Goal: Complete application form: Complete application form

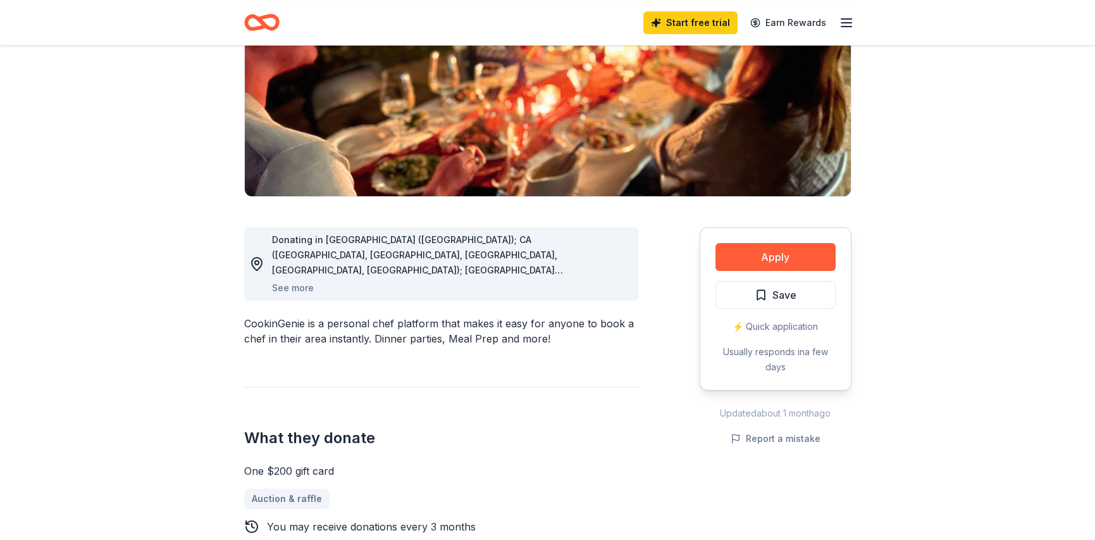
scroll to position [190, 0]
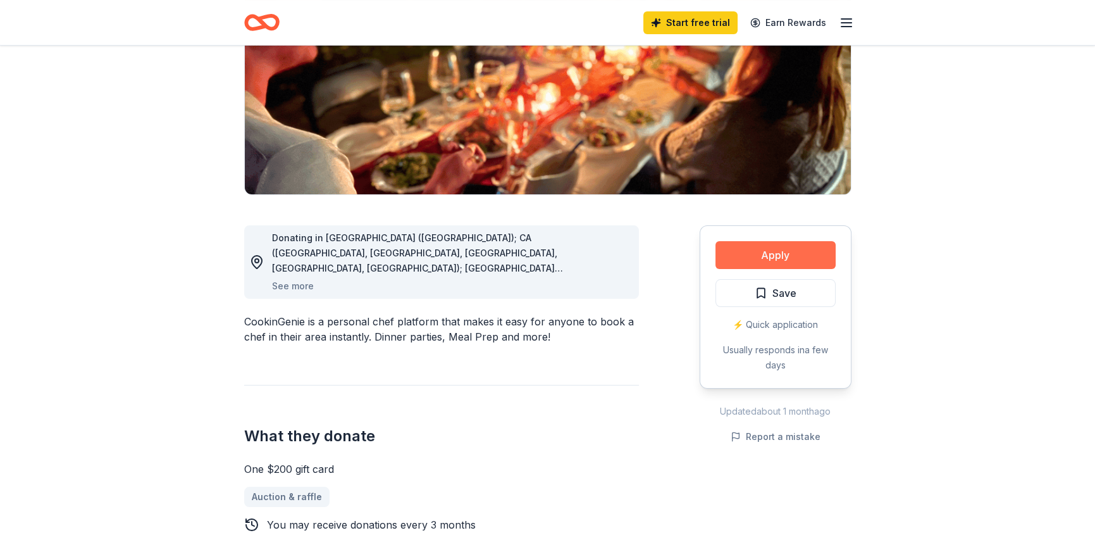
click at [761, 250] on button "Apply" at bounding box center [776, 255] width 120 height 28
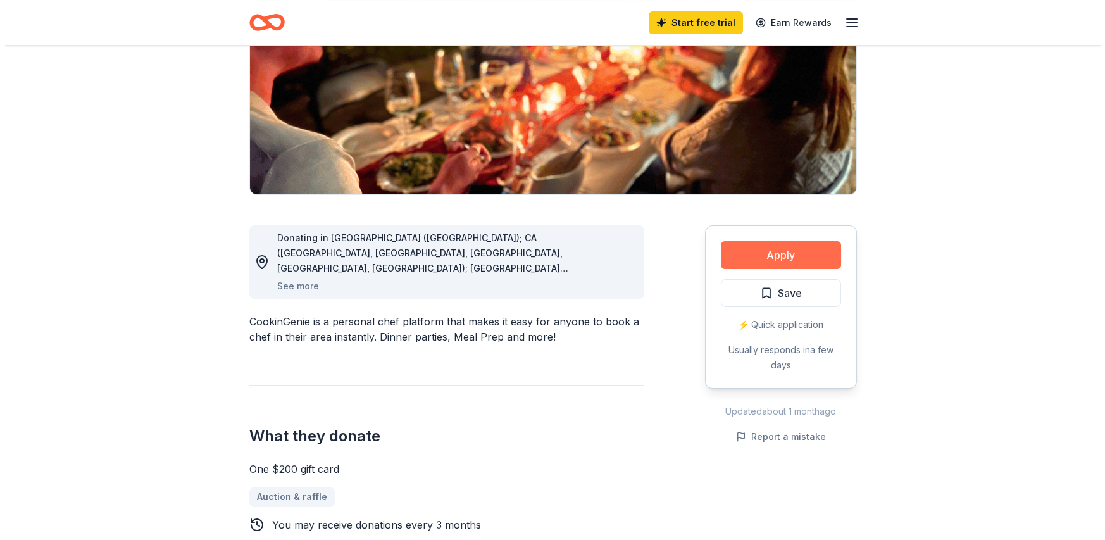
scroll to position [0, 0]
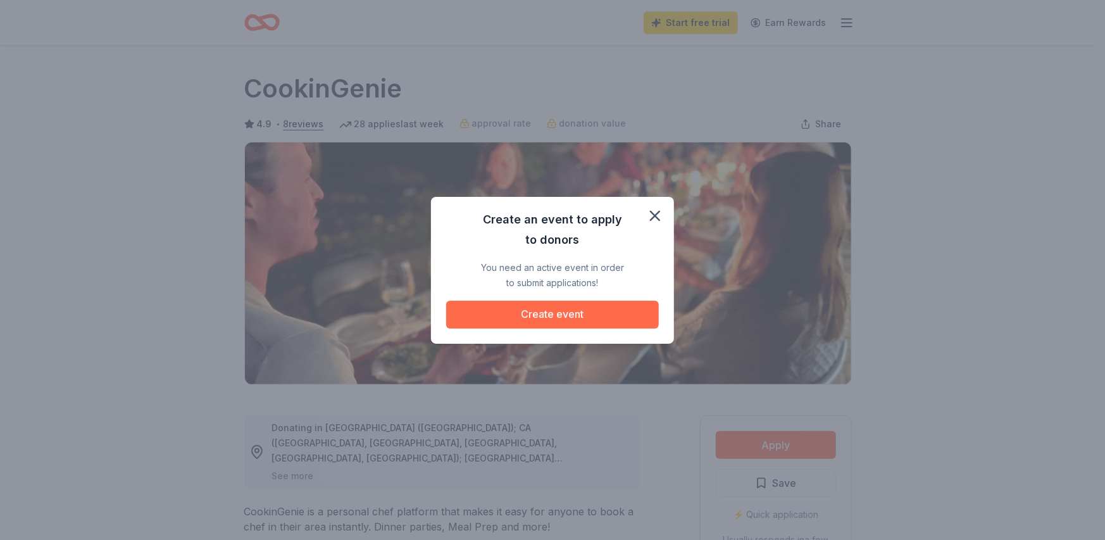
click at [571, 308] on button "Create event" at bounding box center [552, 315] width 213 height 28
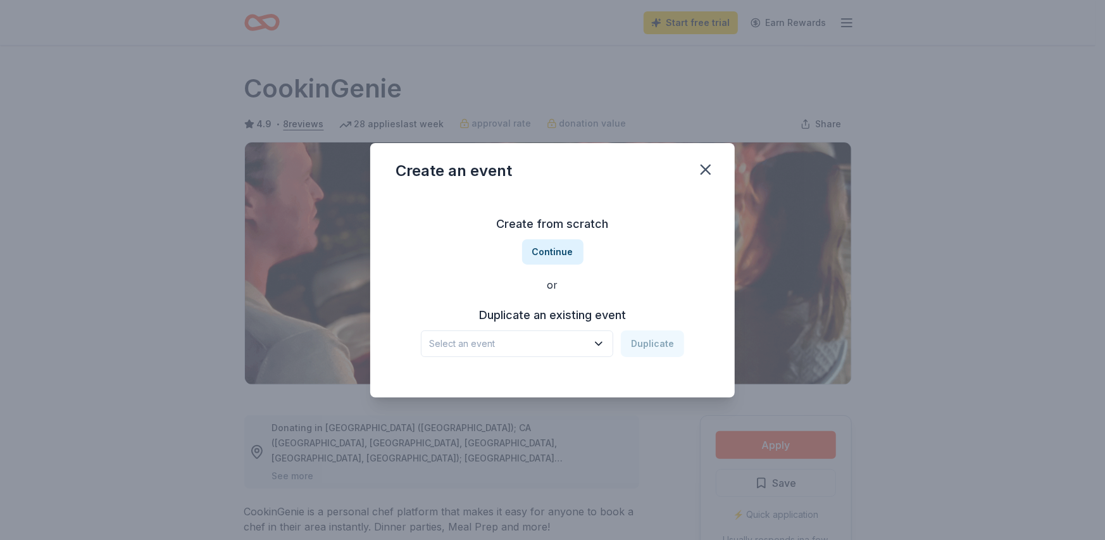
click at [600, 343] on icon "button" at bounding box center [598, 343] width 13 height 13
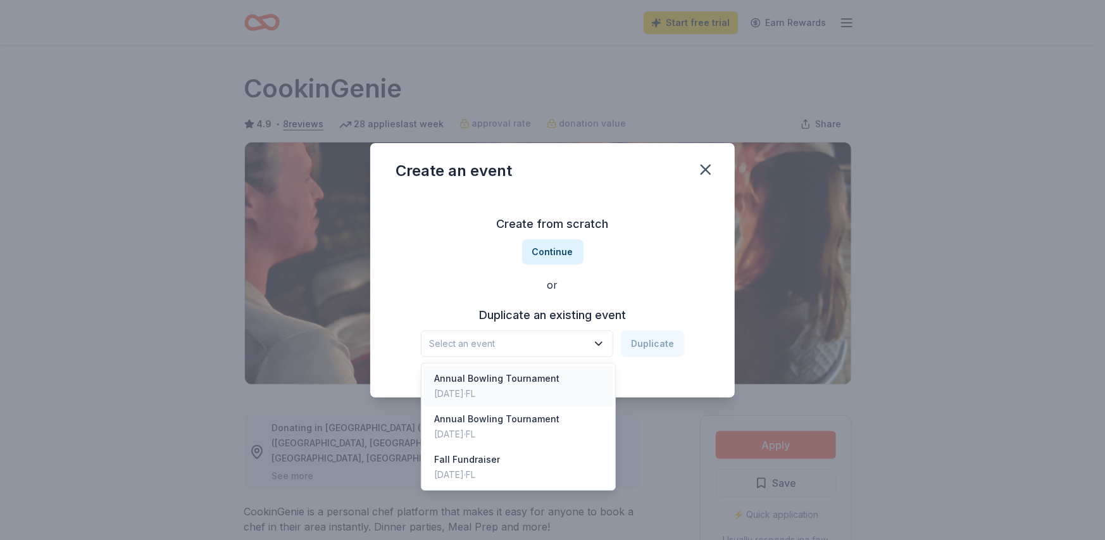
click at [537, 382] on div "Annual Bowling Tournament" at bounding box center [496, 378] width 125 height 15
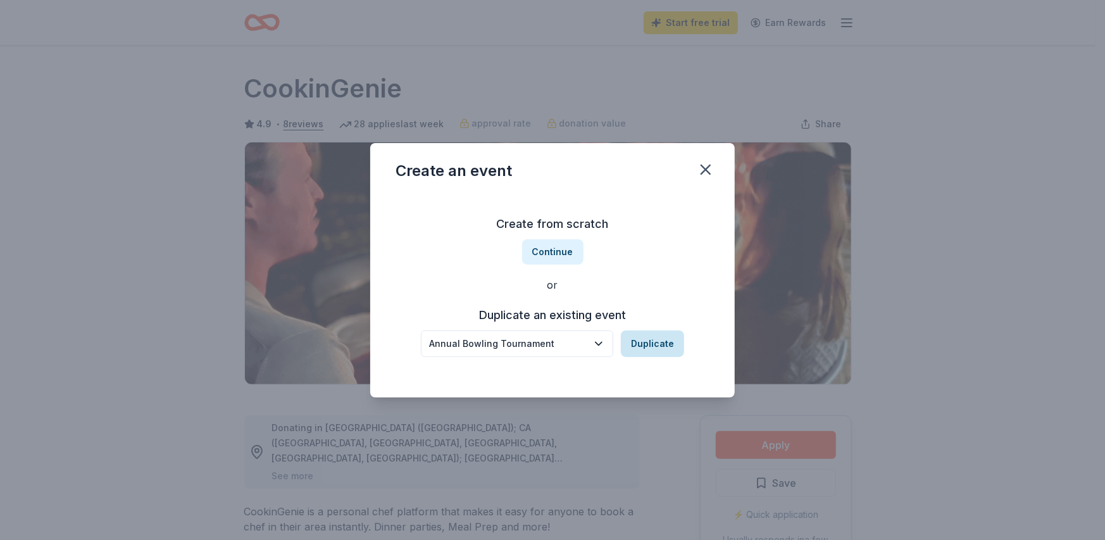
click at [646, 339] on button "Duplicate" at bounding box center [652, 343] width 63 height 27
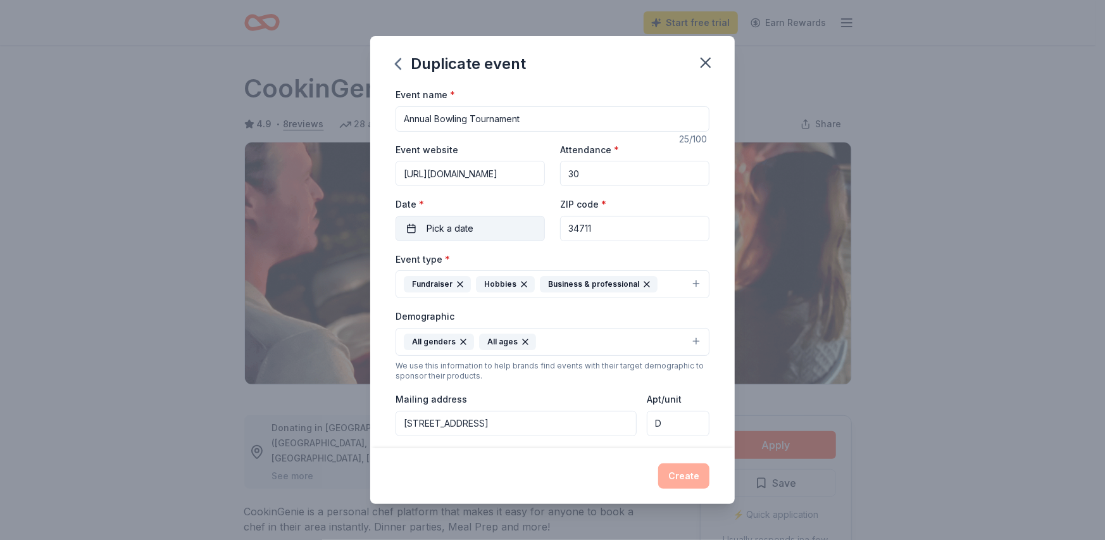
click at [457, 231] on span "Pick a date" at bounding box center [449, 228] width 47 height 15
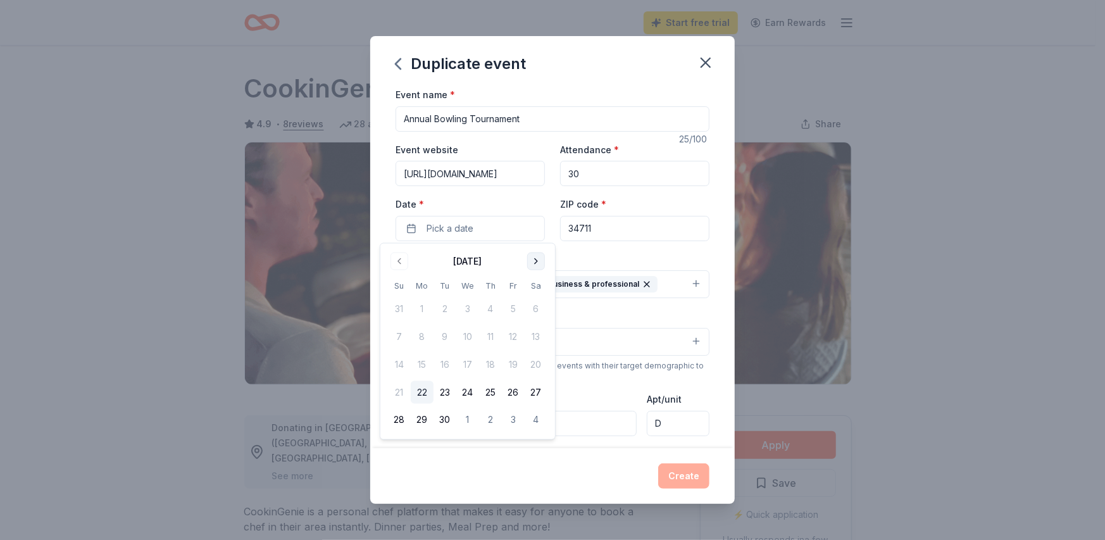
click at [535, 259] on button "Go to next month" at bounding box center [536, 261] width 18 height 18
click at [492, 335] on button "8" at bounding box center [490, 336] width 23 height 23
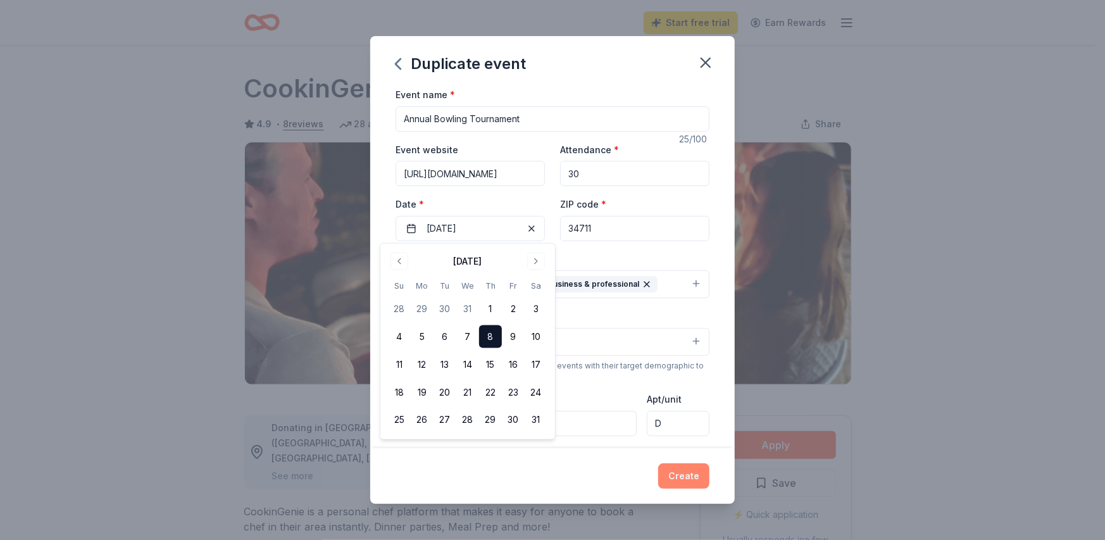
click at [681, 469] on button "Create" at bounding box center [683, 475] width 51 height 25
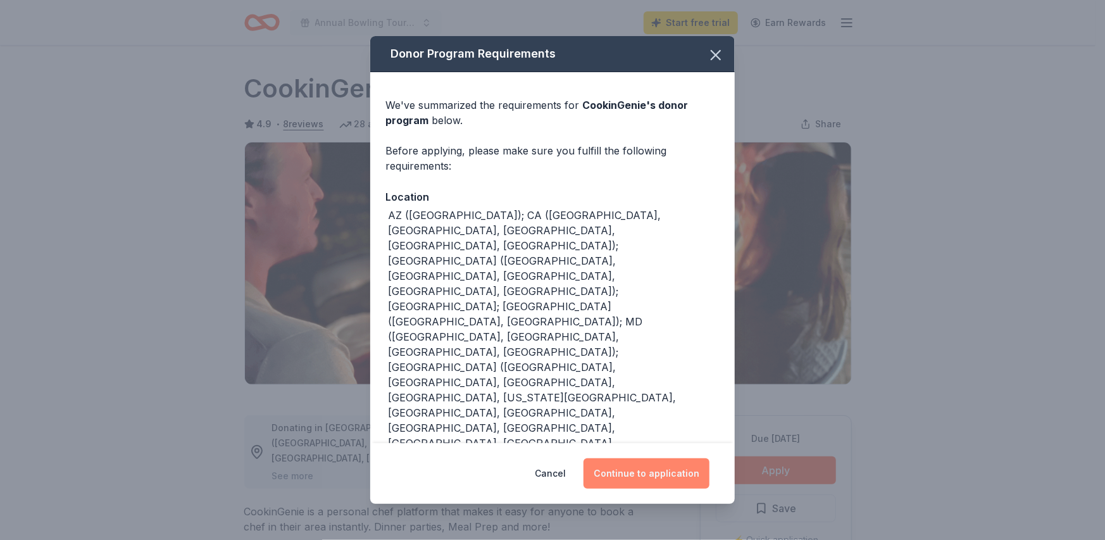
click at [646, 469] on button "Continue to application" at bounding box center [646, 473] width 126 height 30
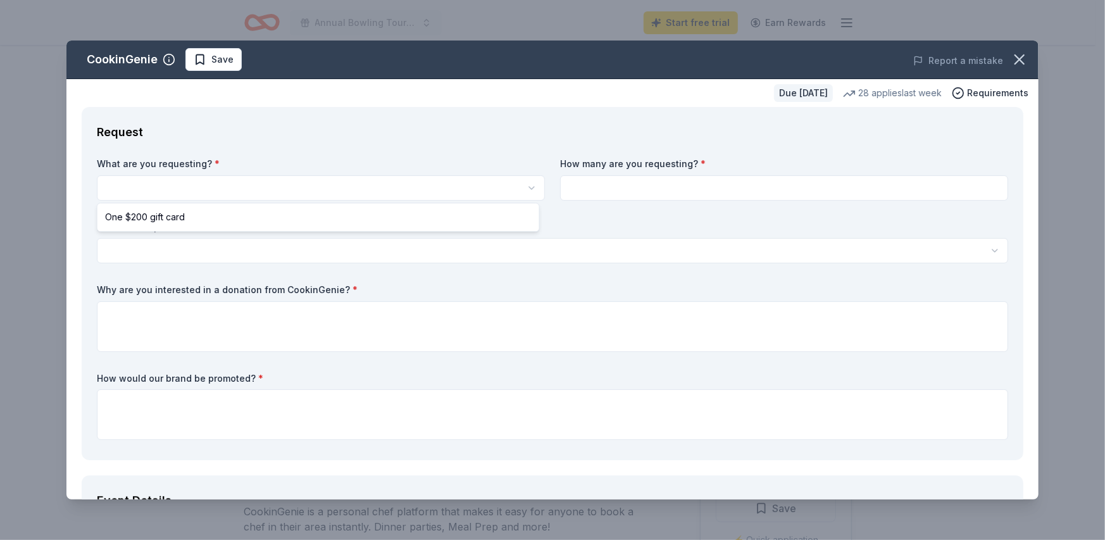
click at [161, 186] on html "10% Annual Bowling Tournament Start free trial Earn Rewards Due in 101 days Sha…" at bounding box center [552, 270] width 1105 height 540
select select "One $200 gift card"
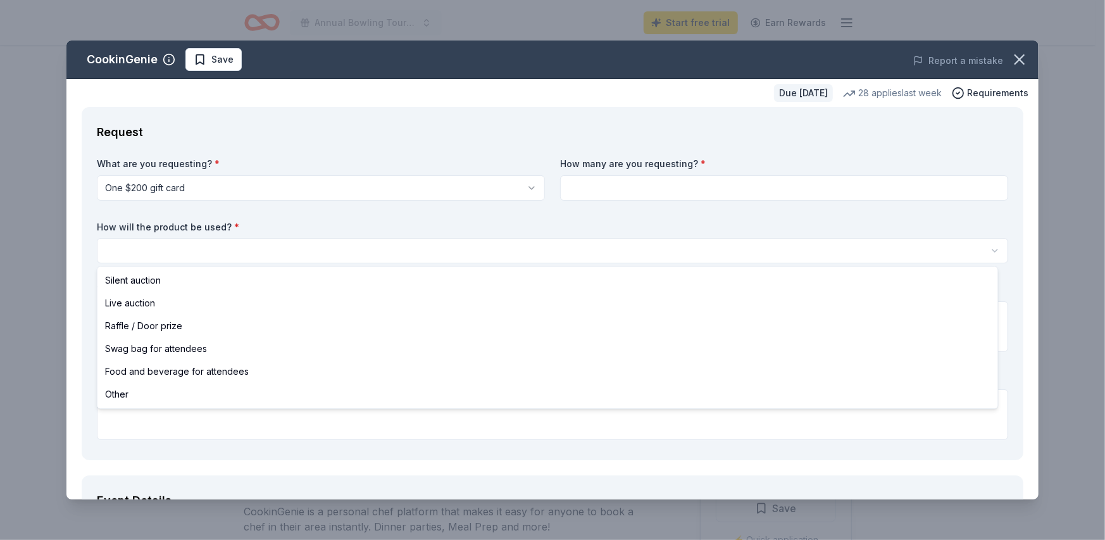
click at [204, 248] on html "10% Annual Bowling Tournament Start free trial Earn Rewards Due in 101 days Sha…" at bounding box center [552, 270] width 1105 height 540
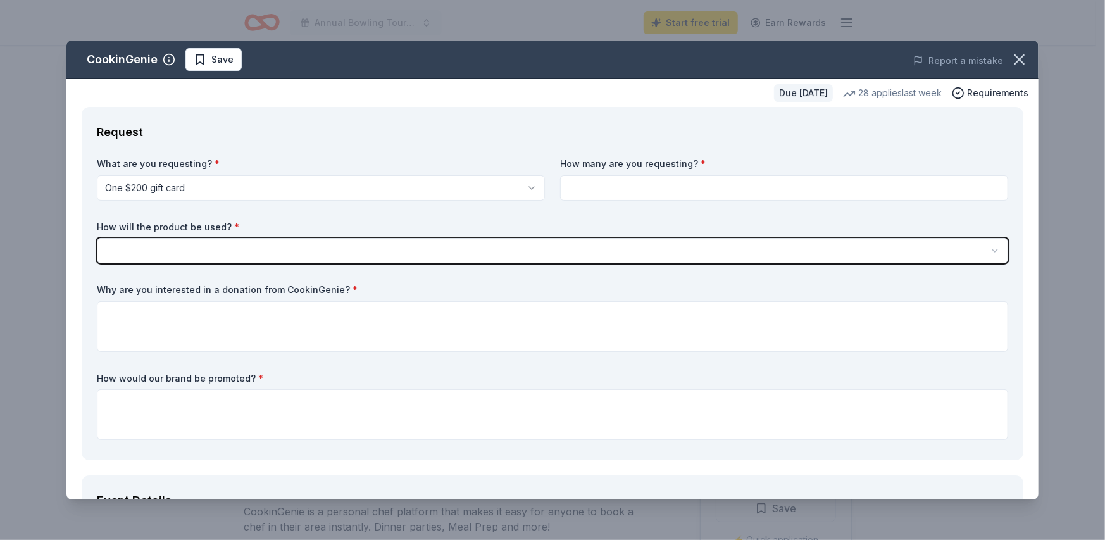
click at [202, 248] on html "10% Annual Bowling Tournament Start free trial Earn Rewards Due in 101 days Sha…" at bounding box center [552, 270] width 1105 height 540
select select "silentAuction"
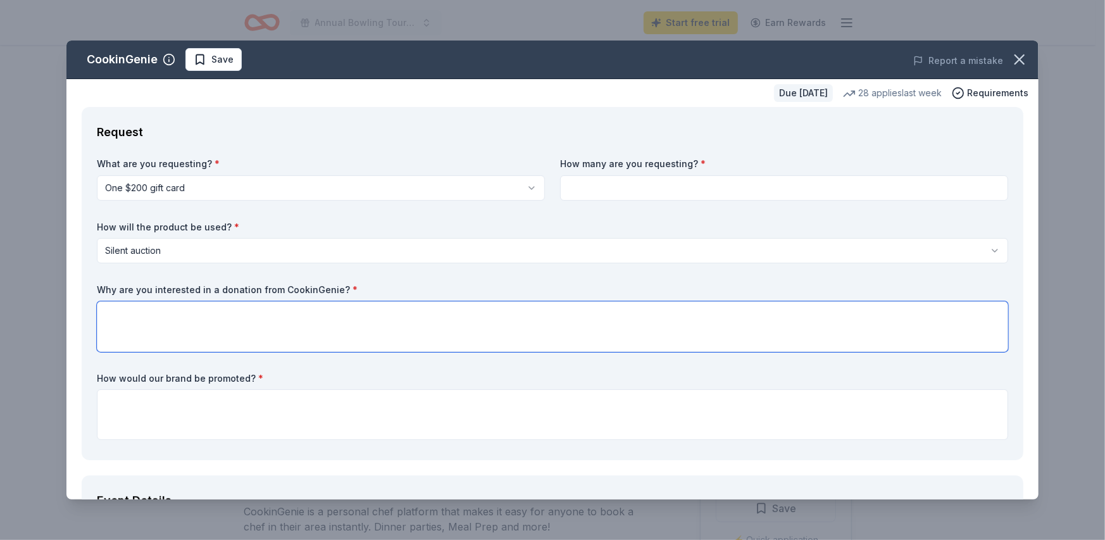
click at [189, 316] on textarea at bounding box center [552, 326] width 911 height 51
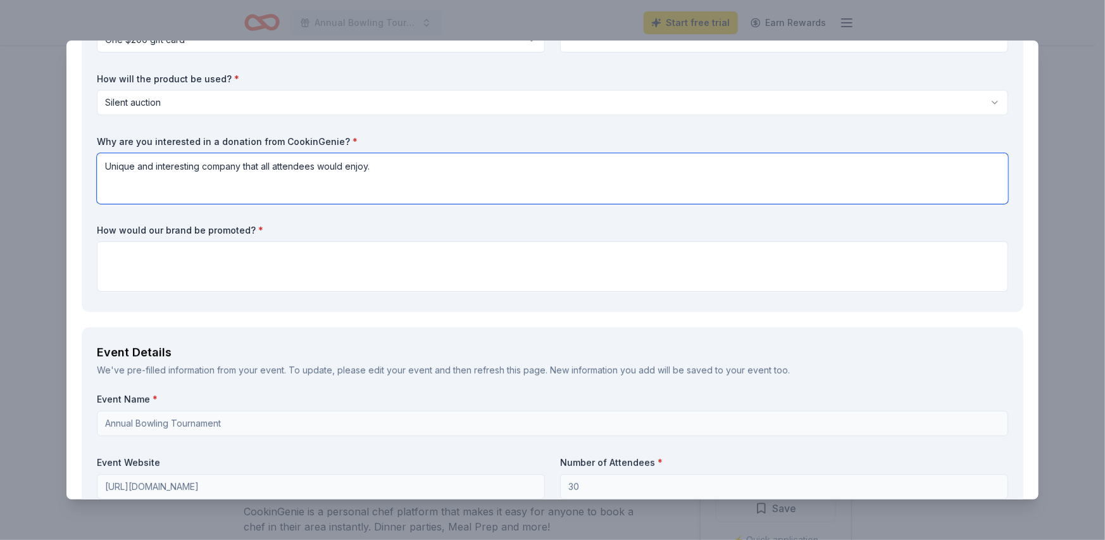
scroll to position [190, 0]
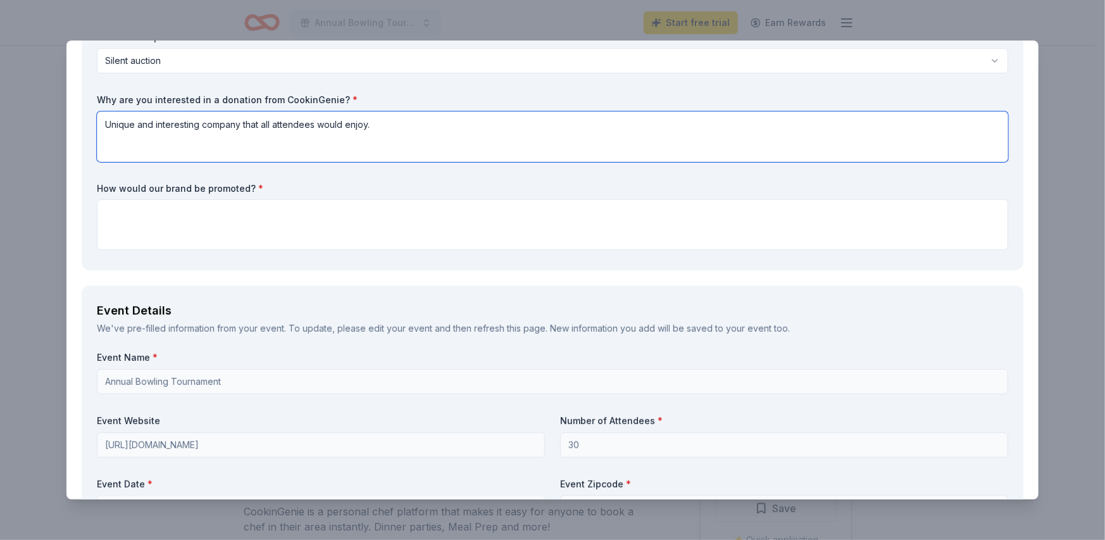
type textarea "Unique and interesting company that all attendees would enjoy."
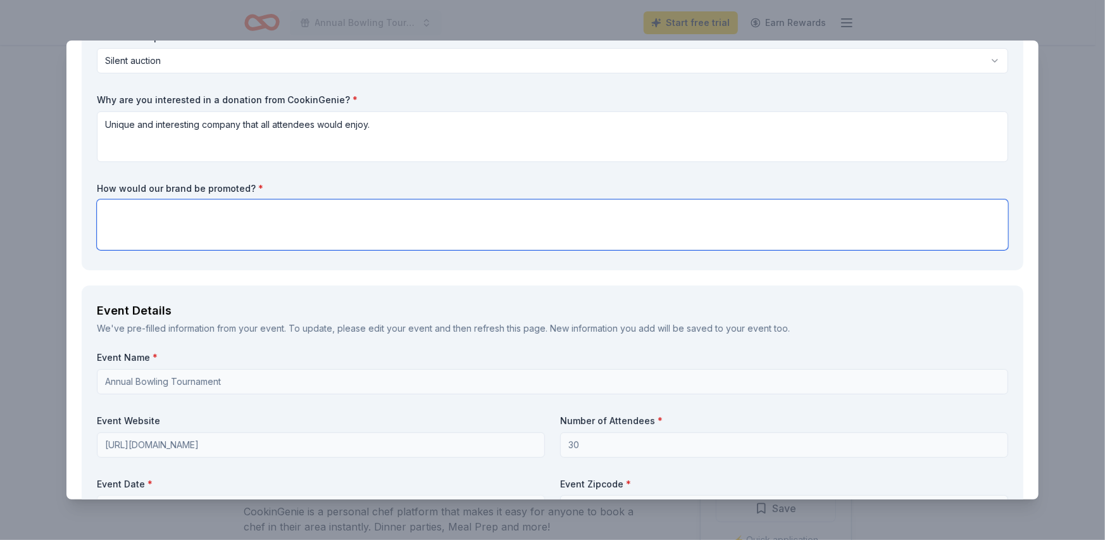
click at [156, 214] on textarea at bounding box center [552, 224] width 911 height 51
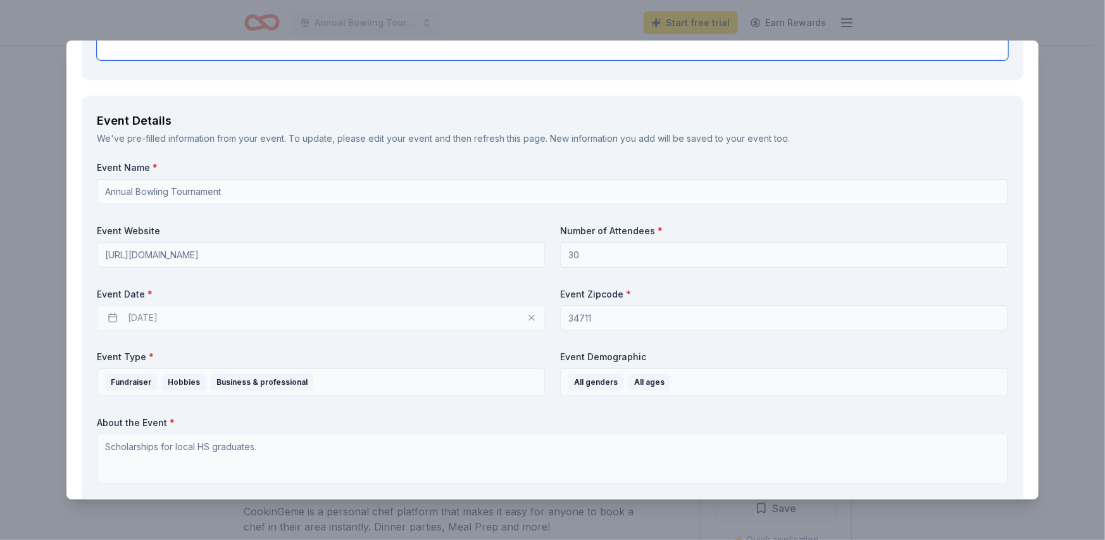
scroll to position [443, 0]
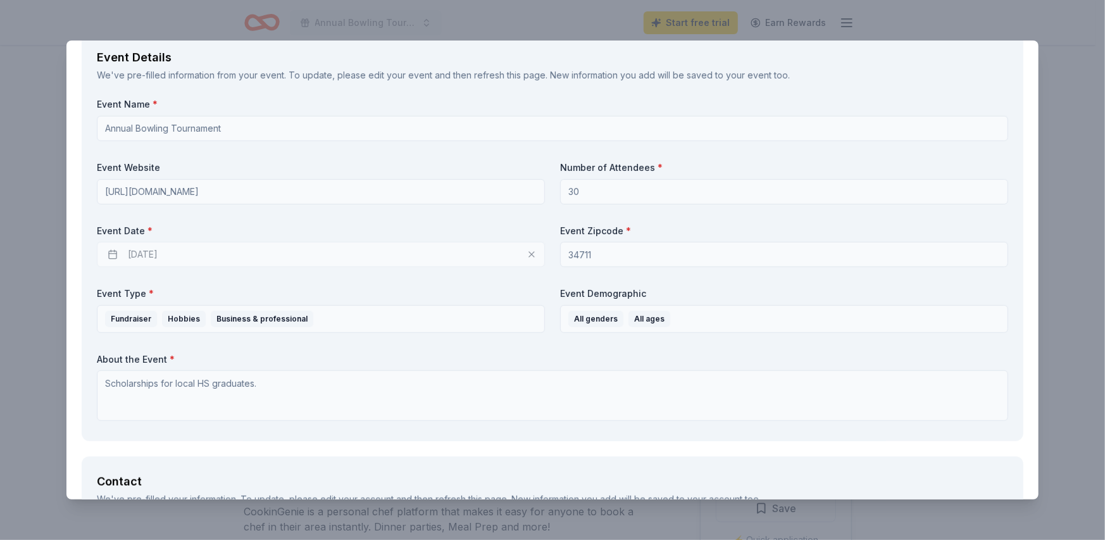
type textarea "Flyers distributed to local businesses and followup with local news outlets."
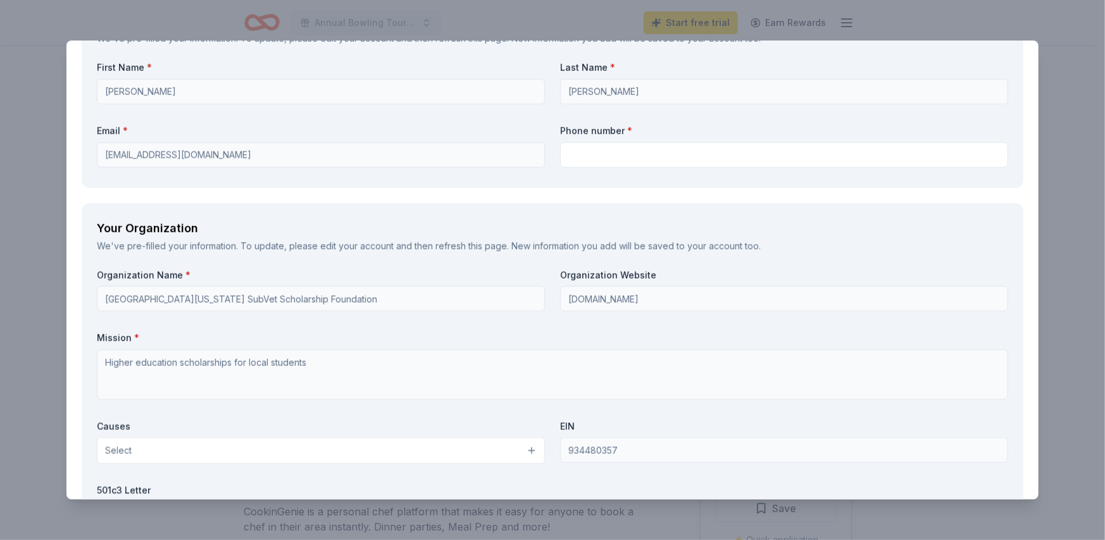
scroll to position [1012, 0]
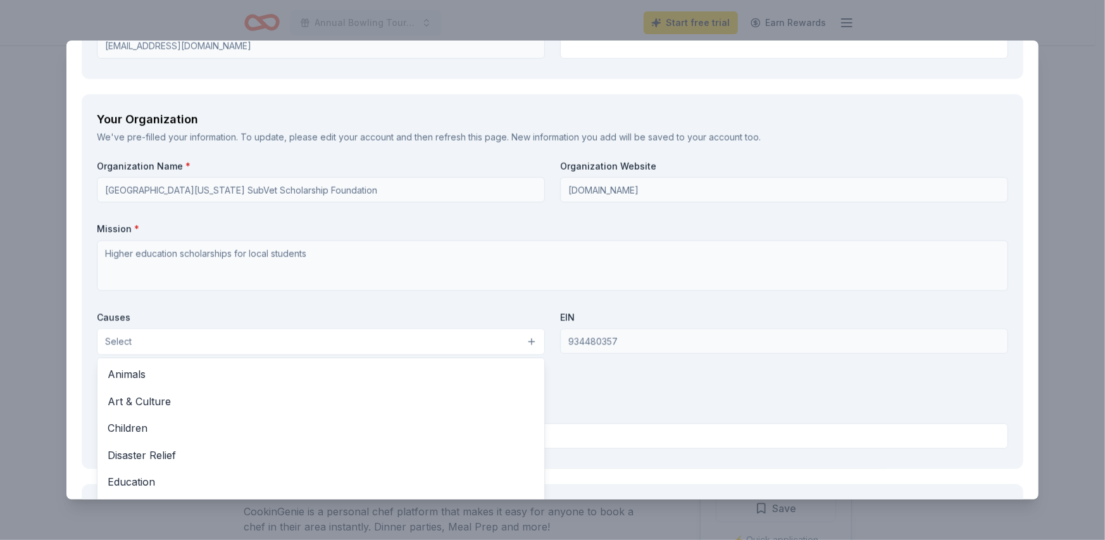
click at [324, 339] on button "Select" at bounding box center [321, 341] width 448 height 27
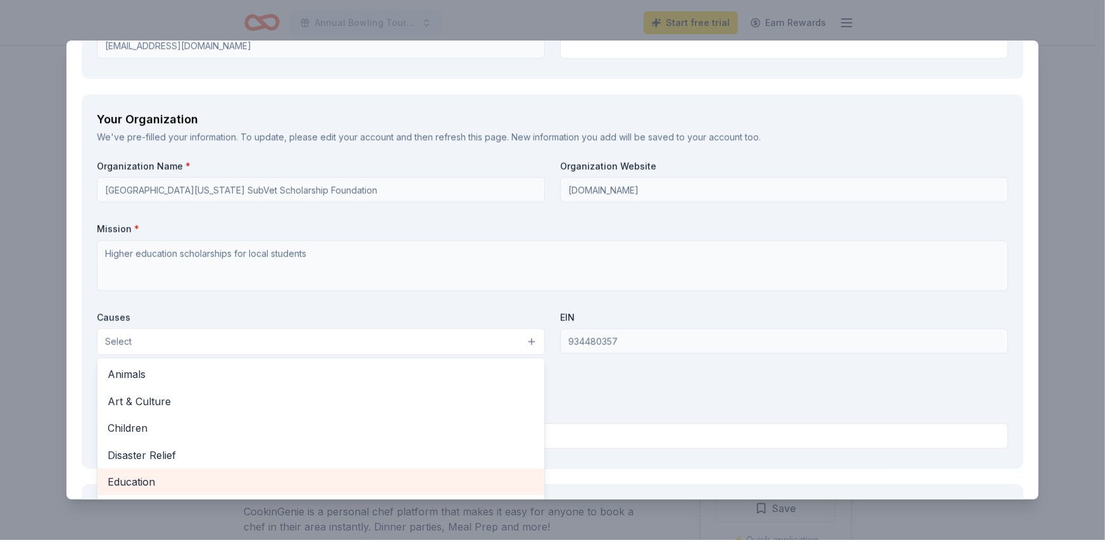
click at [183, 478] on span "Education" at bounding box center [321, 481] width 426 height 16
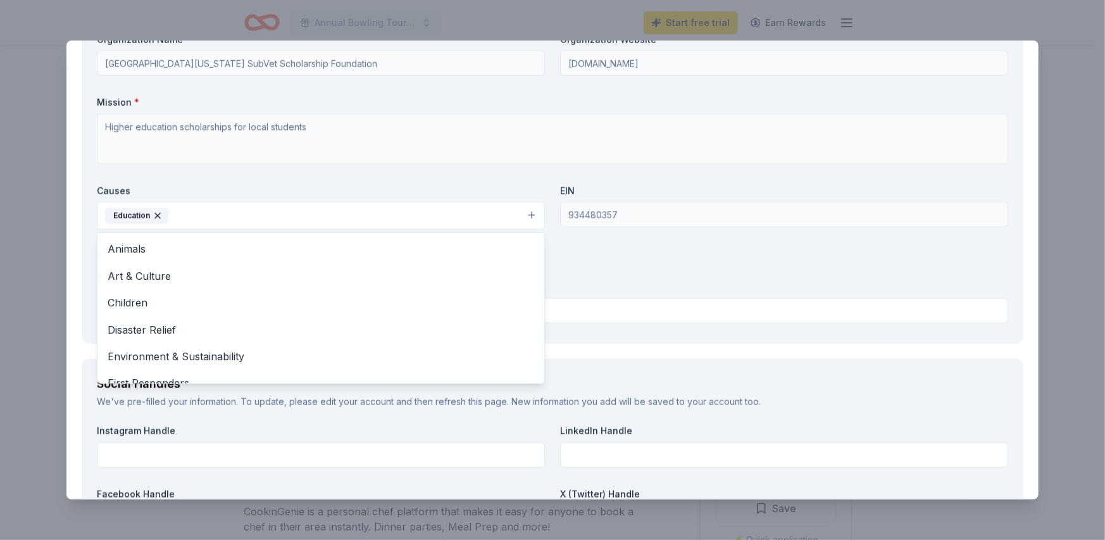
scroll to position [132, 0]
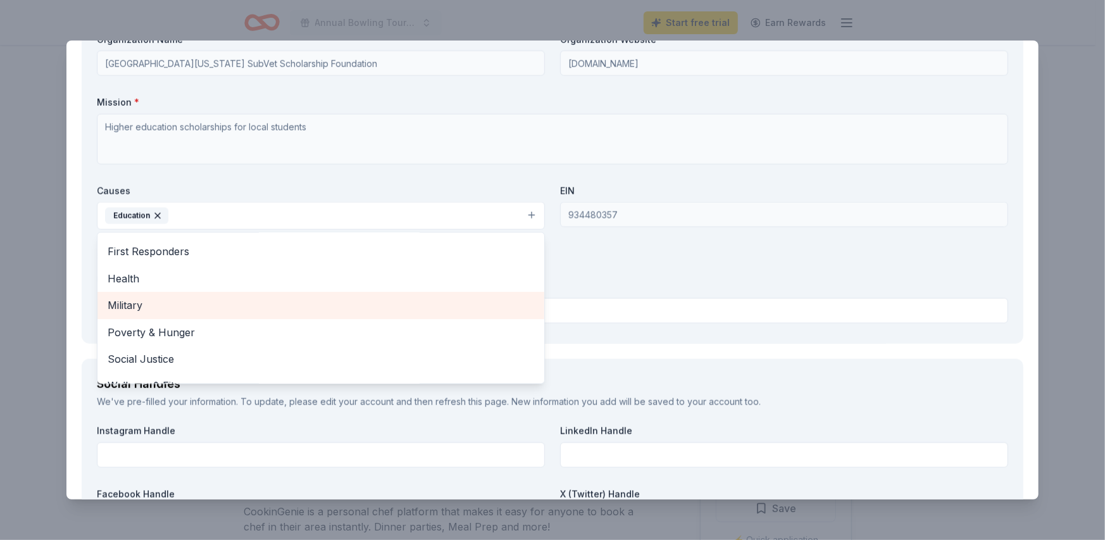
click at [374, 309] on span "Military" at bounding box center [321, 305] width 426 height 16
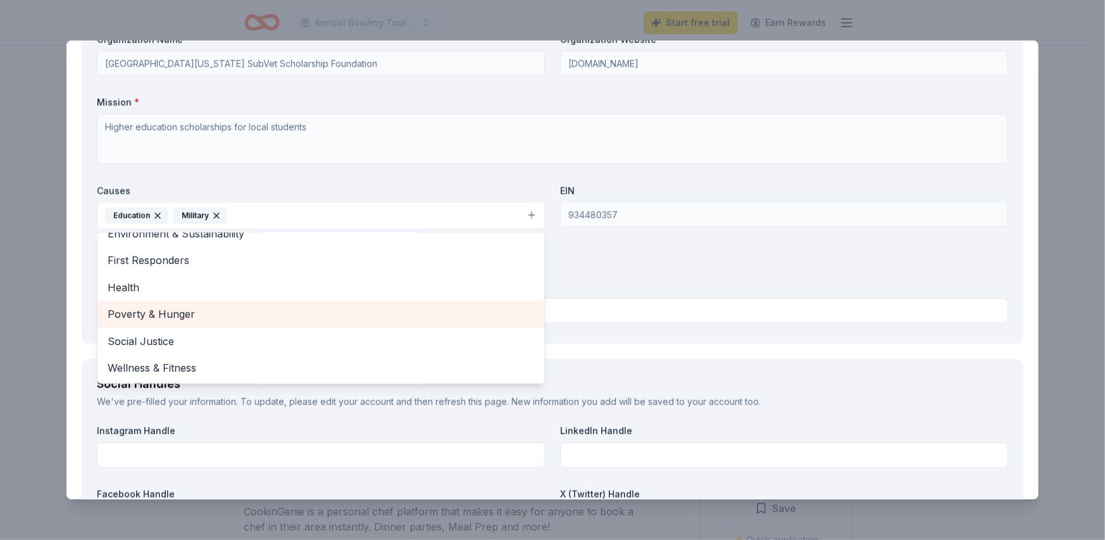
scroll to position [122, 0]
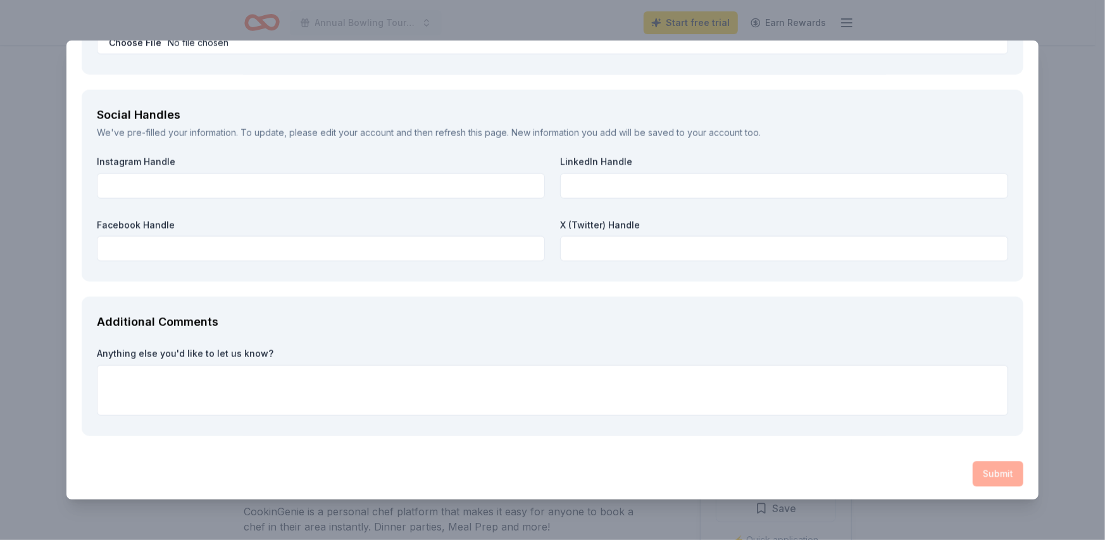
scroll to position [1409, 0]
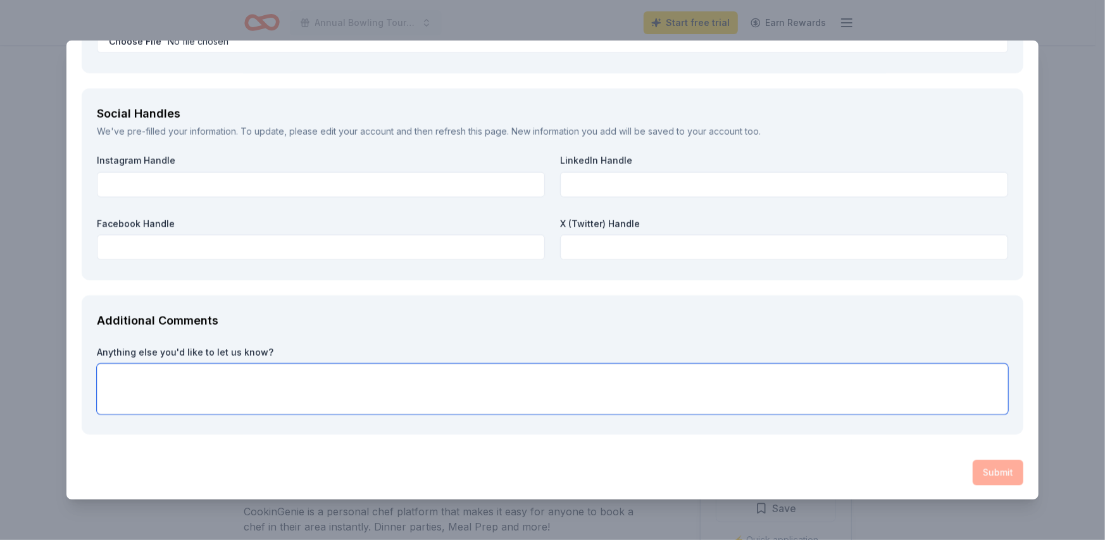
click at [376, 381] on textarea at bounding box center [552, 389] width 911 height 51
type textarea "I was directed to your site by an individual that attended your presentation in…"
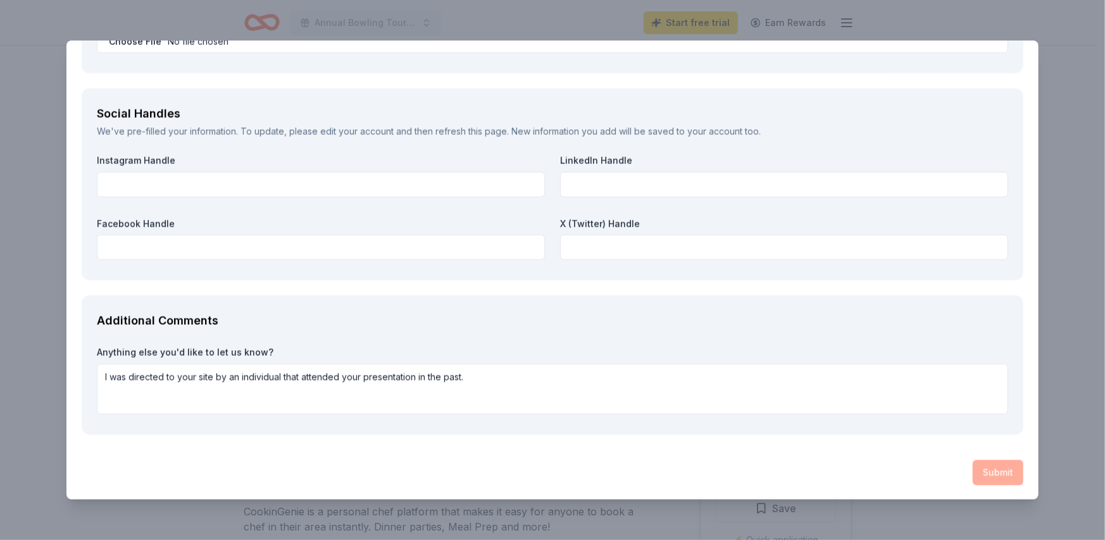
click at [984, 464] on div "Submit" at bounding box center [553, 472] width 942 height 25
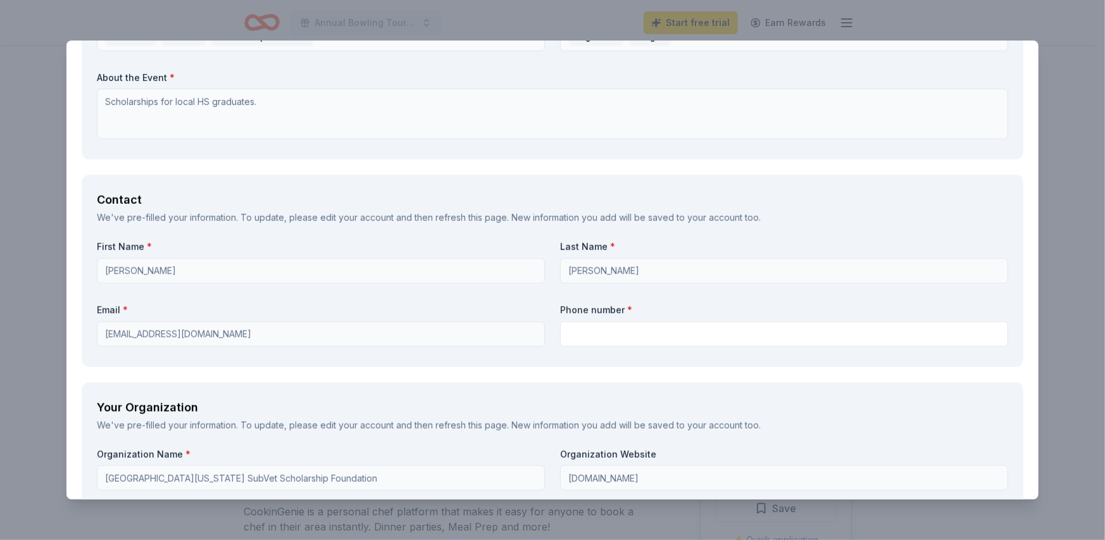
scroll to position [759, 0]
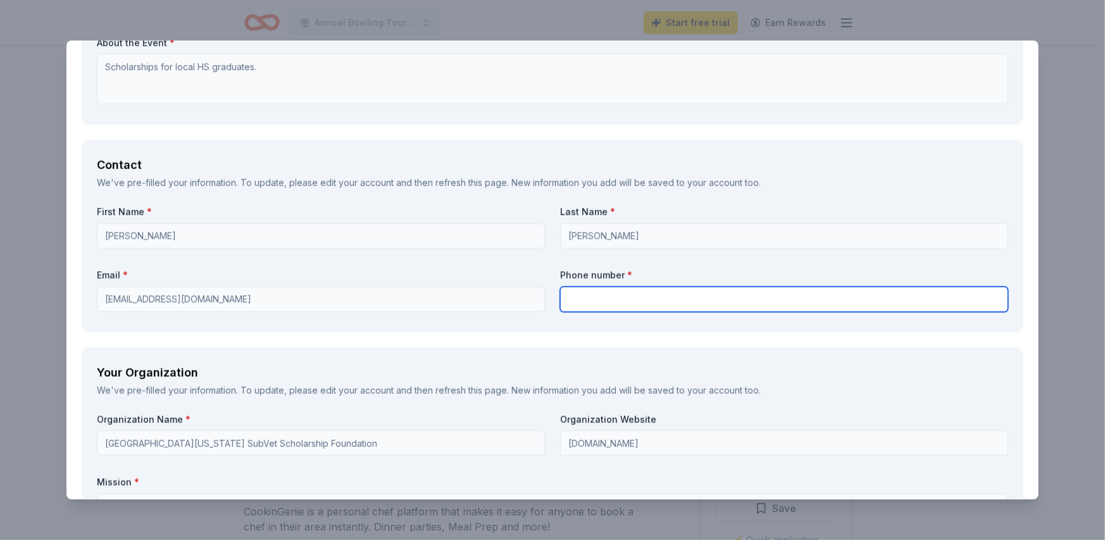
click at [730, 298] on input "text" at bounding box center [784, 299] width 448 height 25
type input "4075807388"
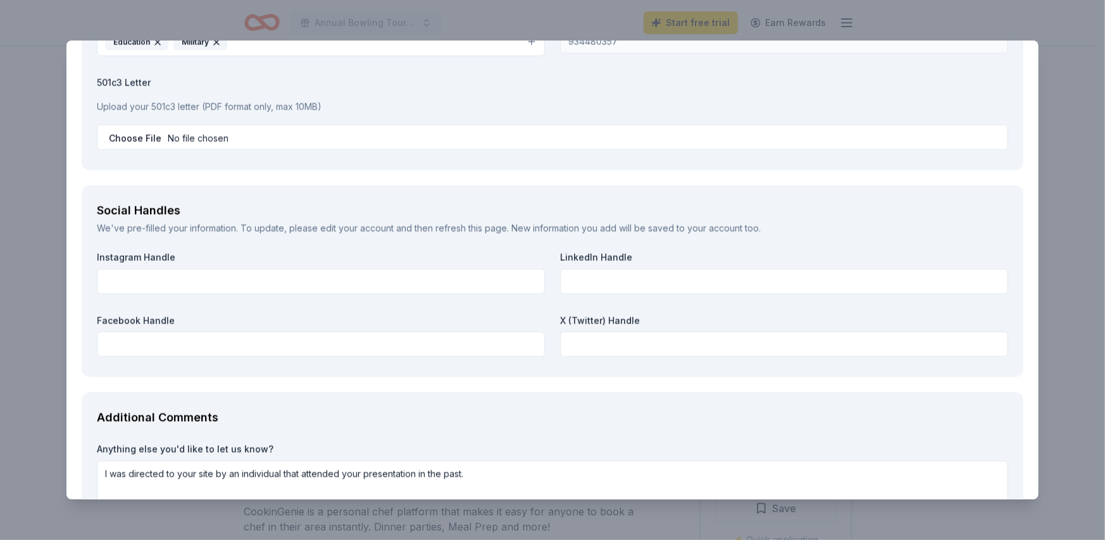
scroll to position [1329, 0]
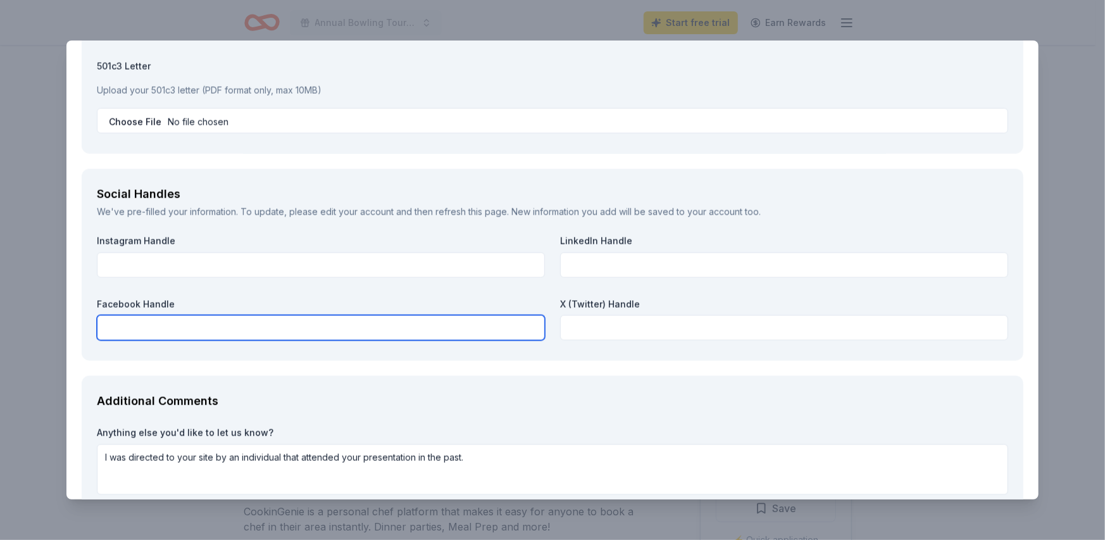
click at [516, 324] on input "text" at bounding box center [321, 327] width 448 height 25
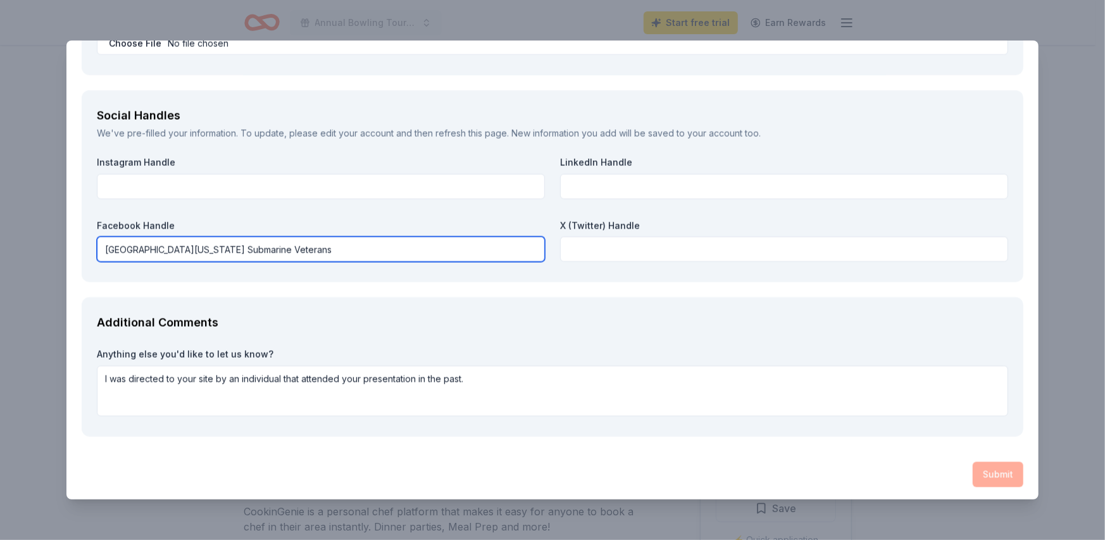
scroll to position [1409, 0]
type input "South Lake Florida Submarine Veterans"
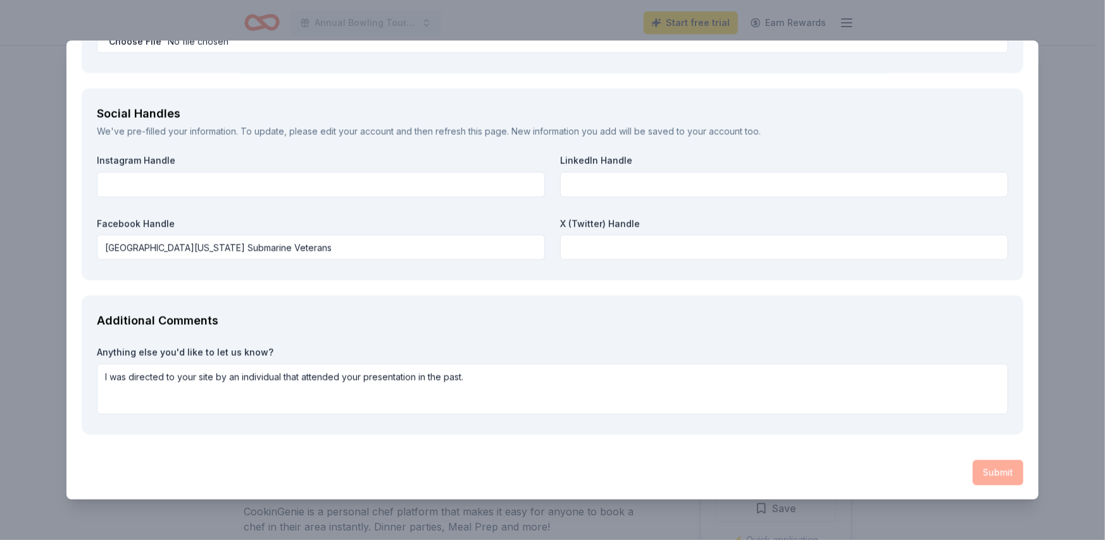
click at [989, 473] on div "Submit" at bounding box center [553, 472] width 942 height 25
click at [985, 472] on div "Submit" at bounding box center [553, 472] width 942 height 25
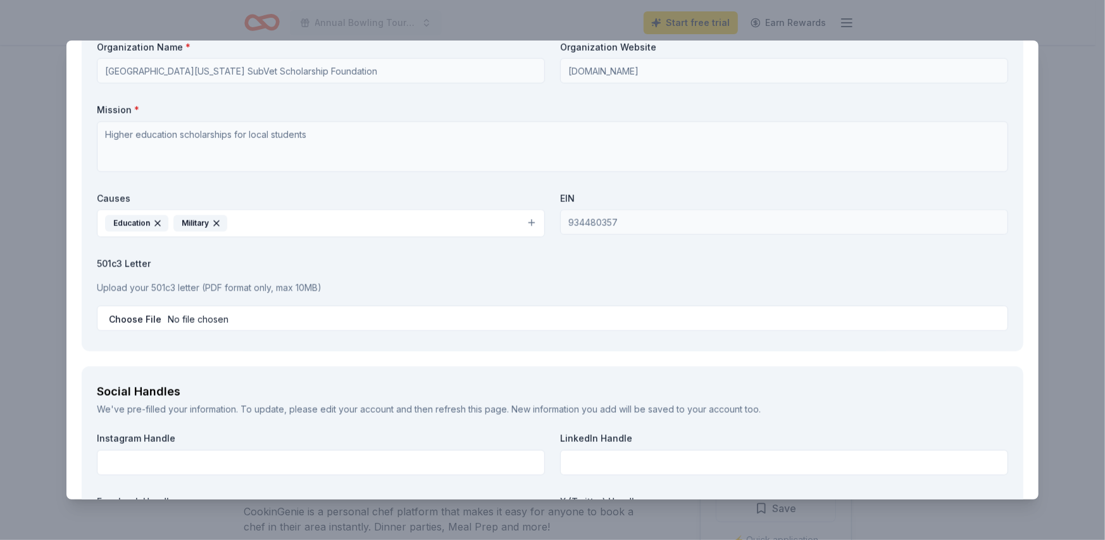
scroll to position [1093, 0]
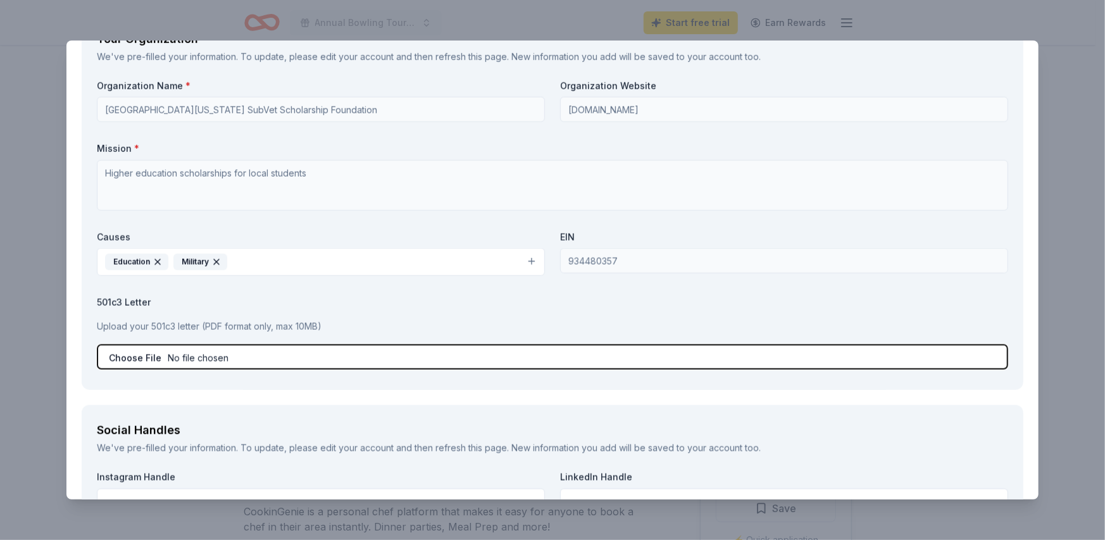
click at [142, 356] on input "file" at bounding box center [552, 356] width 911 height 25
type input "C:\fakepath\501c3.pdf"
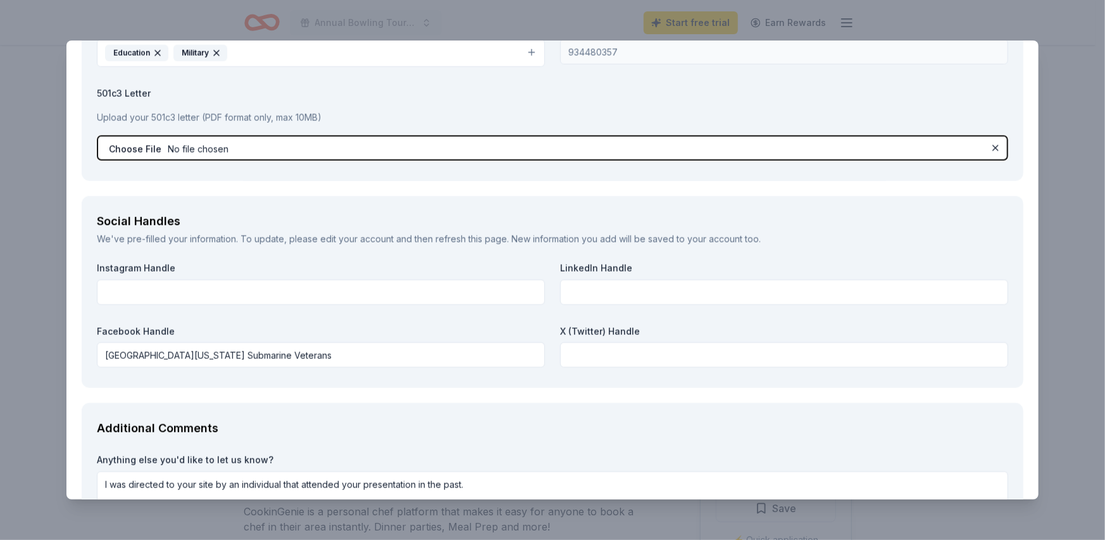
scroll to position [1409, 0]
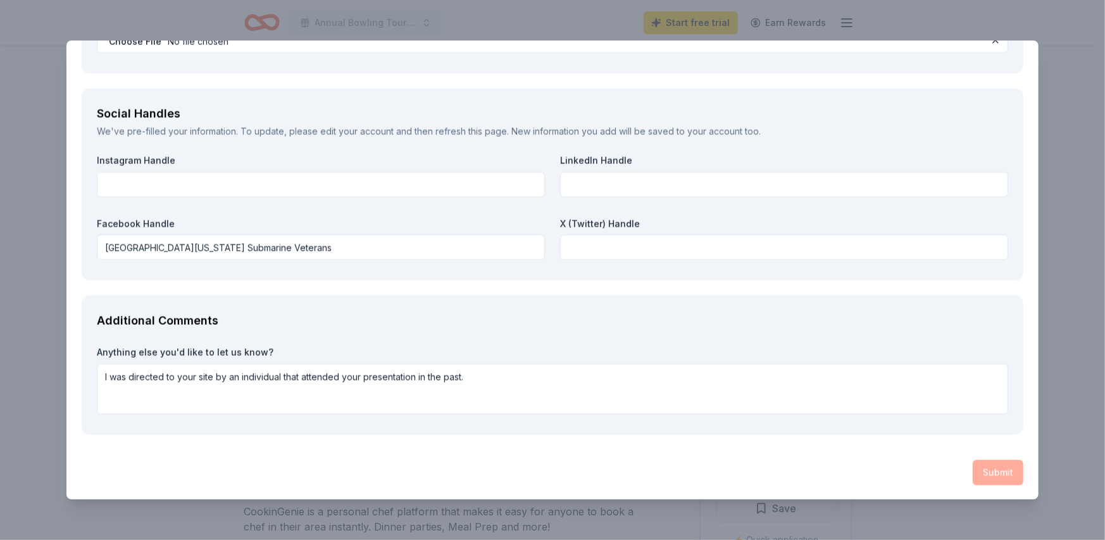
click at [981, 470] on div "Submit" at bounding box center [553, 472] width 942 height 25
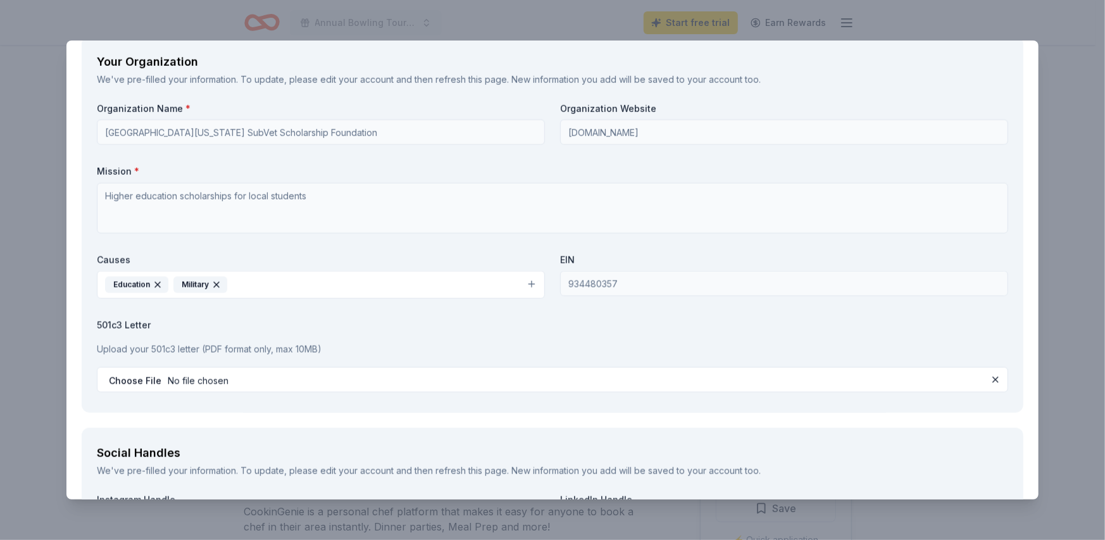
scroll to position [1076, 0]
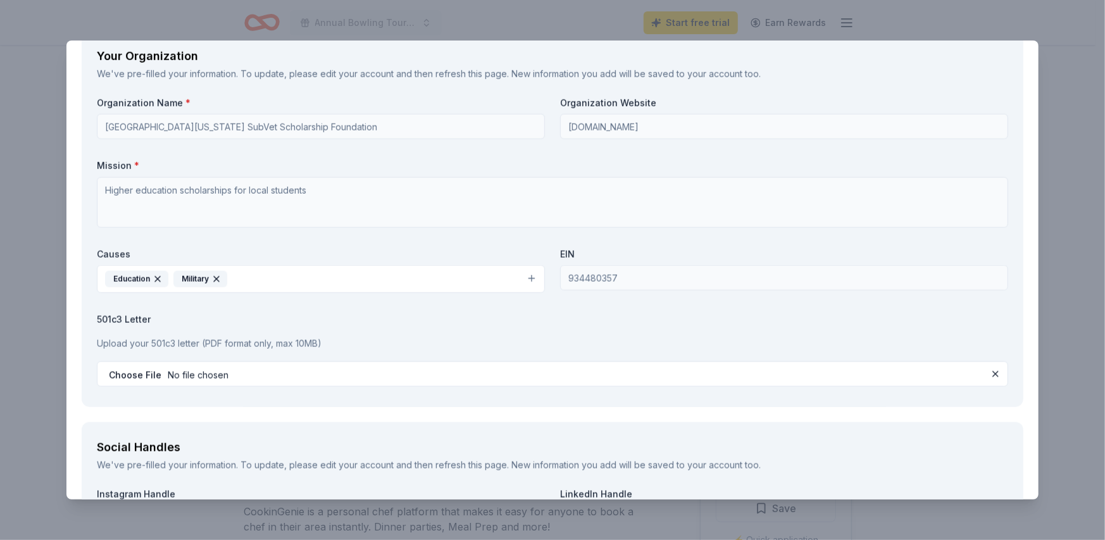
type textarea "Flyers distributed to local businesses and follow-up with local news outlets."
click at [218, 277] on icon "button" at bounding box center [216, 279] width 5 height 5
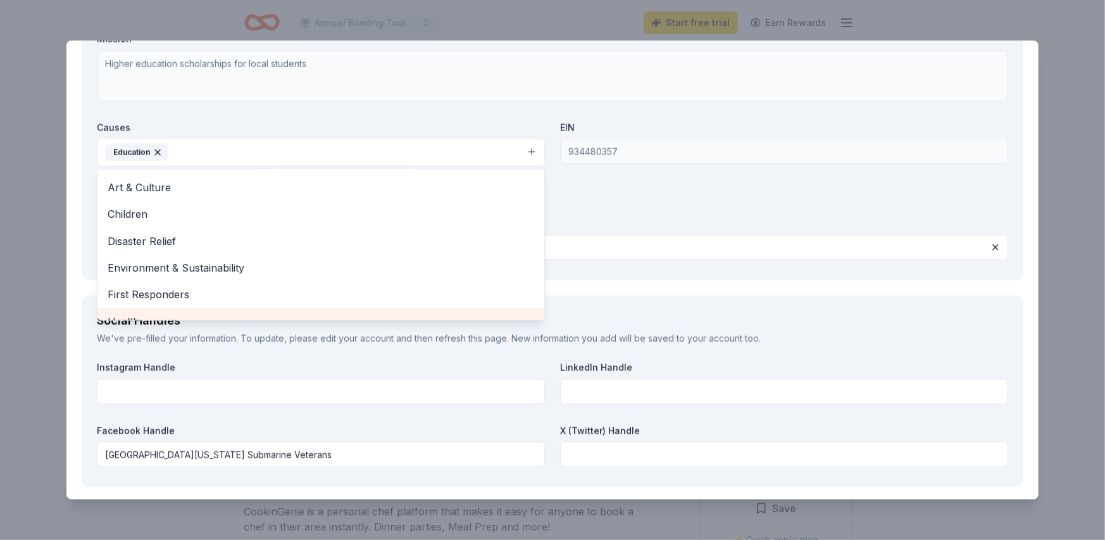
scroll to position [39, 0]
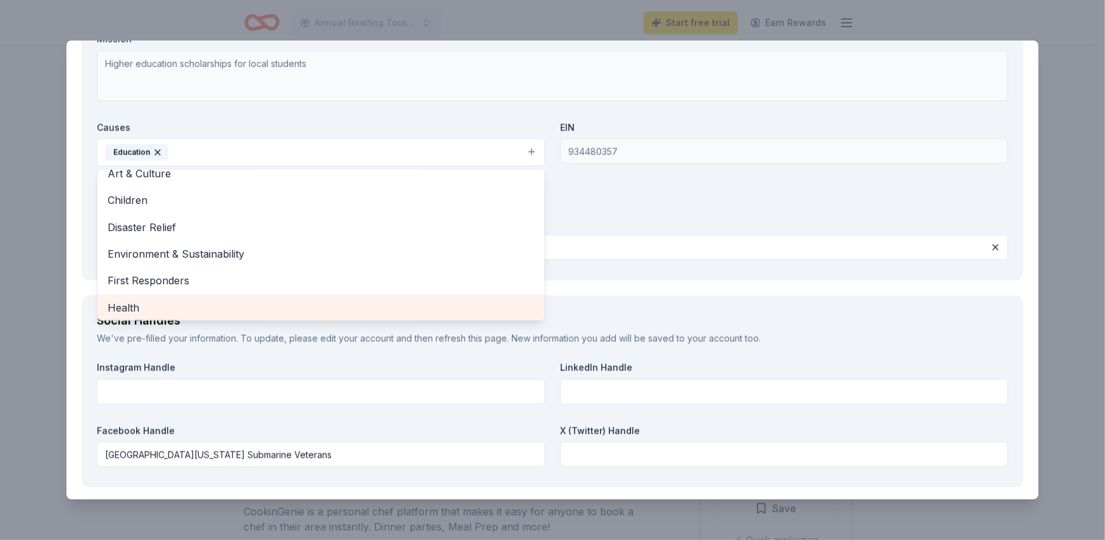
click at [529, 311] on div "Health" at bounding box center [320, 307] width 447 height 27
click at [527, 311] on div "Military" at bounding box center [320, 307] width 447 height 27
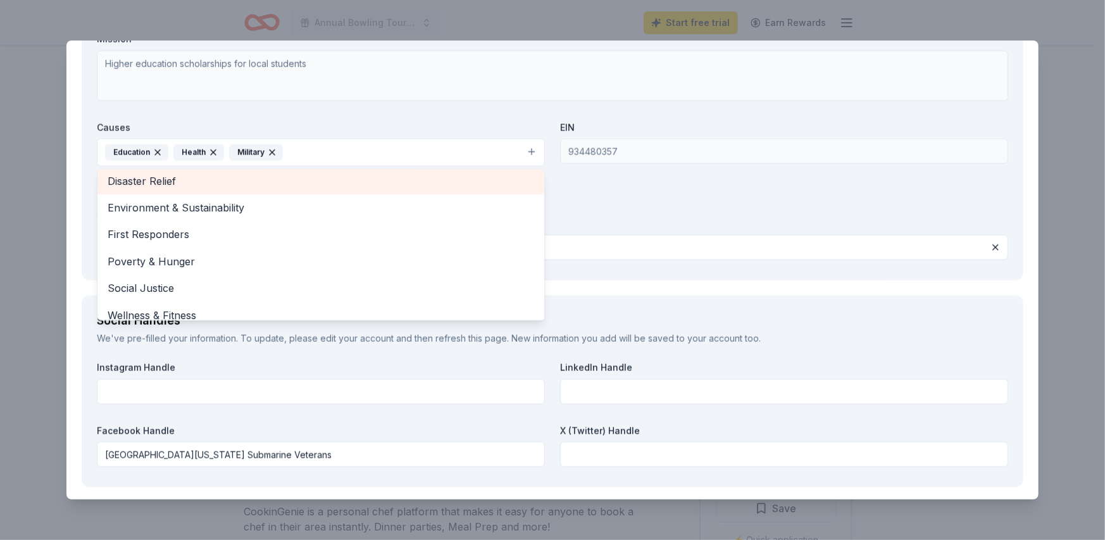
scroll to position [95, 0]
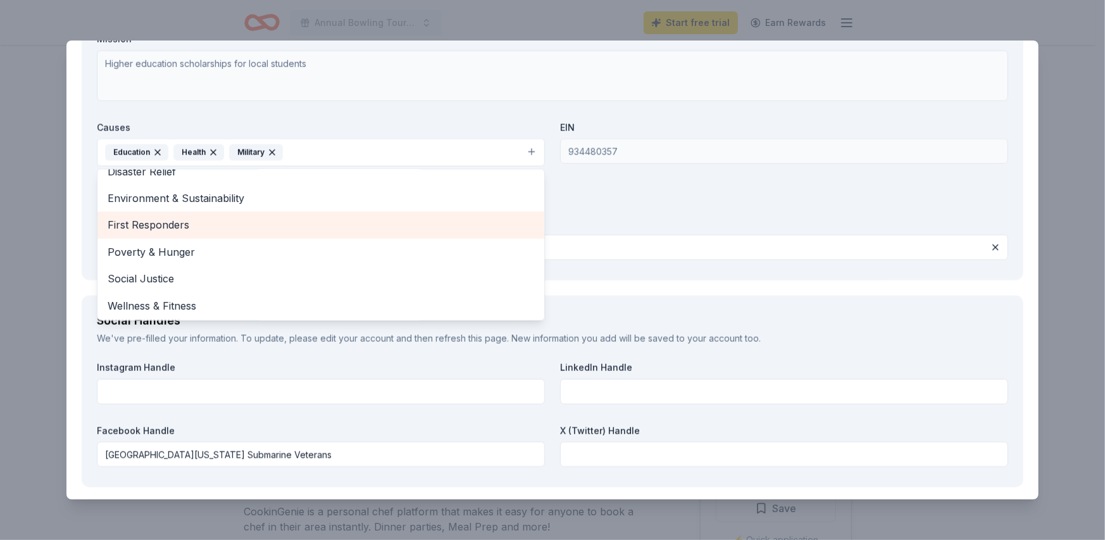
click at [266, 218] on span "First Responders" at bounding box center [321, 224] width 426 height 16
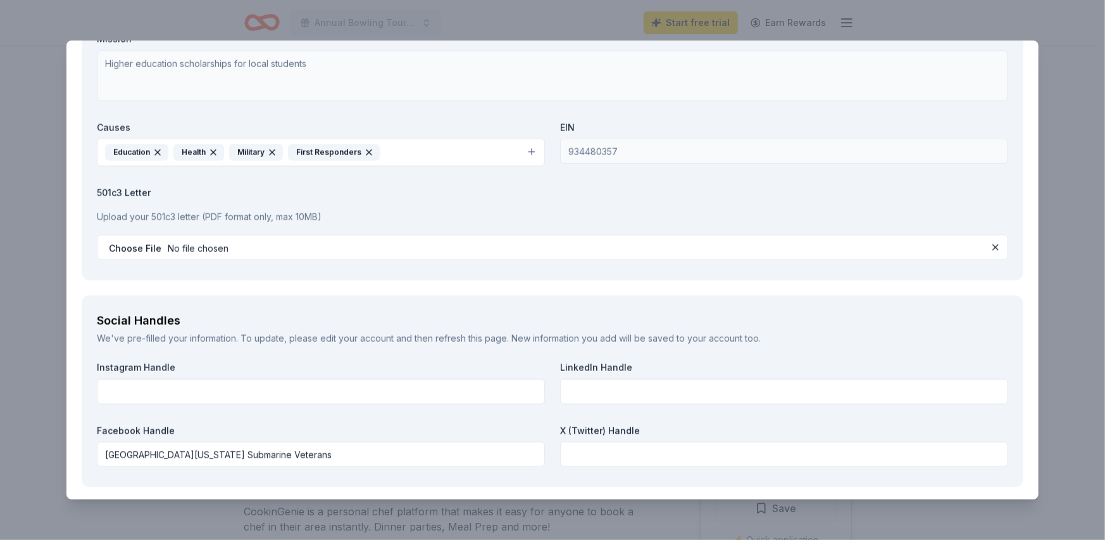
click at [212, 150] on icon "button" at bounding box center [213, 152] width 10 height 10
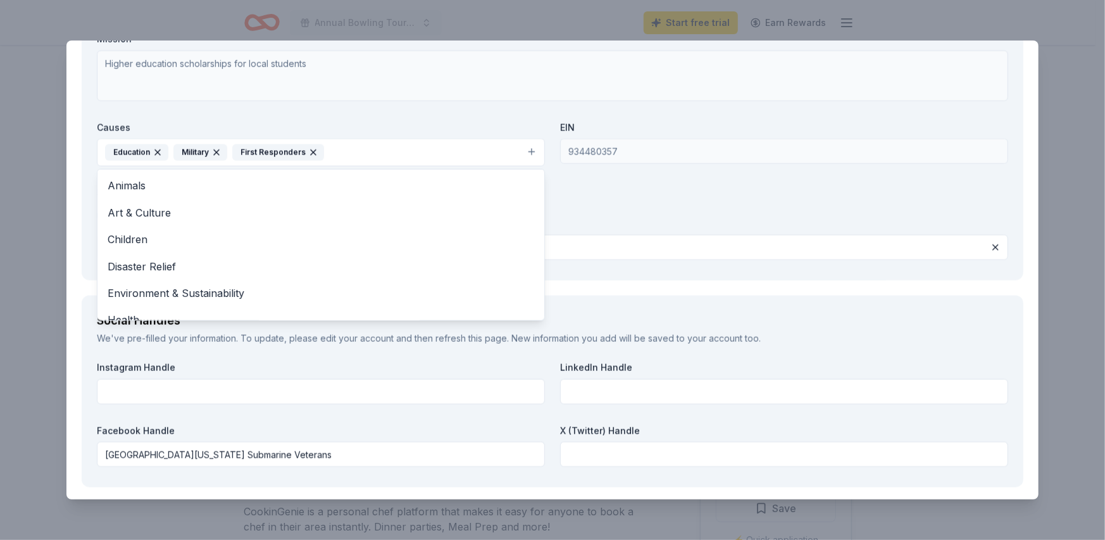
click at [217, 151] on icon "button" at bounding box center [216, 152] width 5 height 5
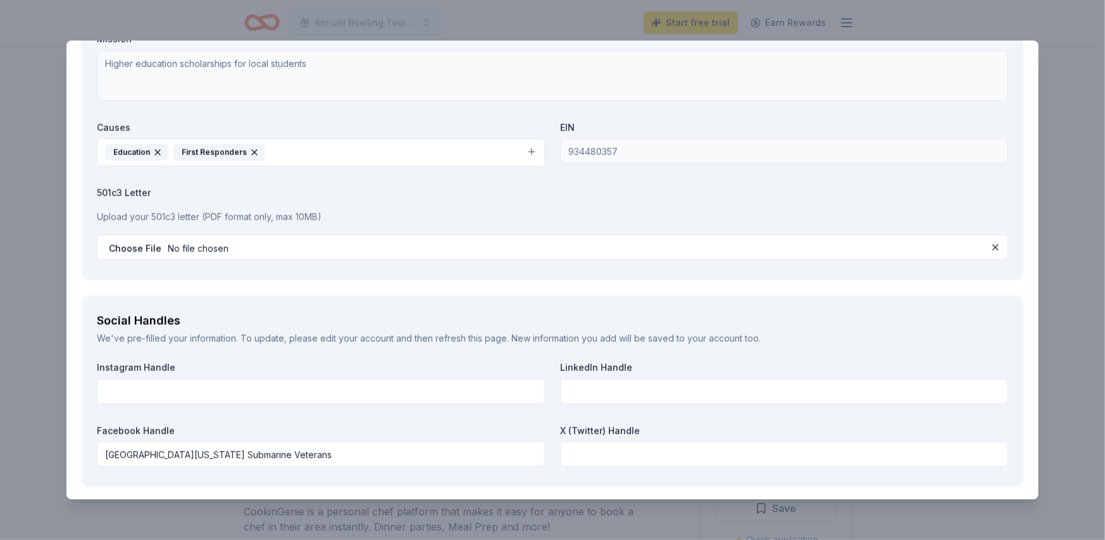
click at [252, 149] on icon "button" at bounding box center [254, 152] width 10 height 10
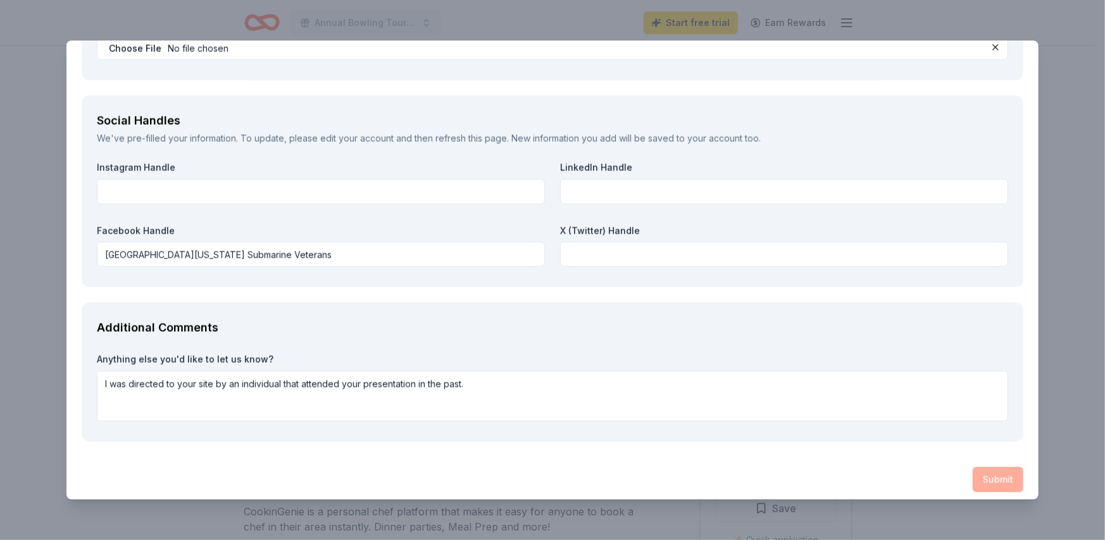
scroll to position [1409, 0]
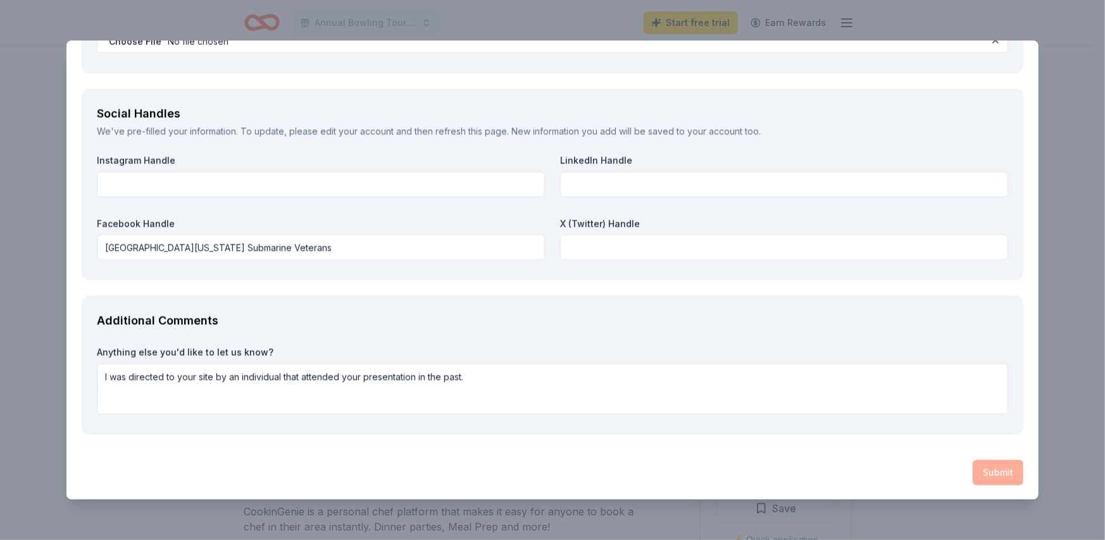
click at [979, 473] on div "Submit" at bounding box center [553, 472] width 942 height 25
click at [984, 471] on div "Submit" at bounding box center [553, 472] width 942 height 25
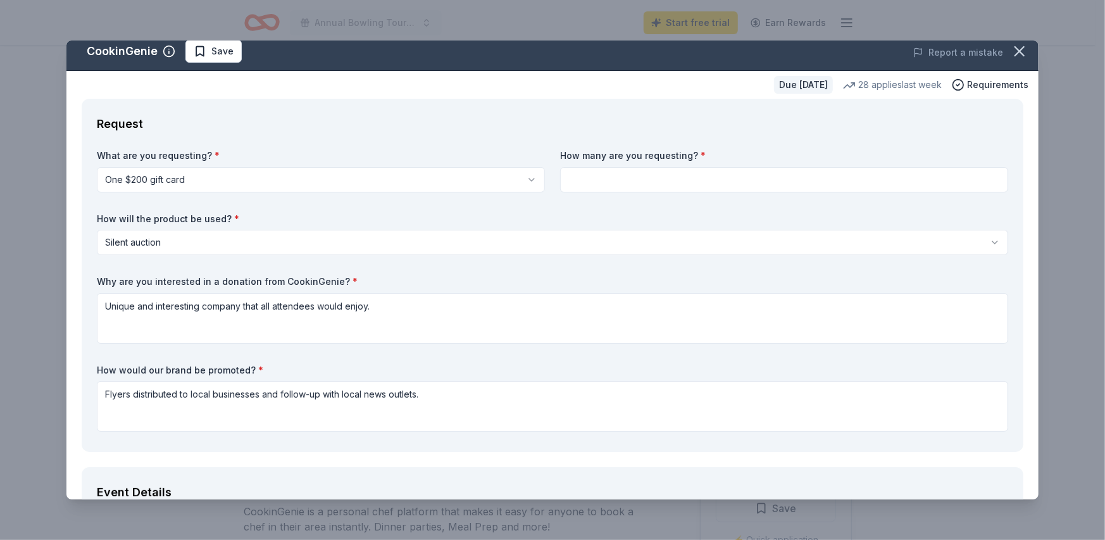
scroll to position [0, 0]
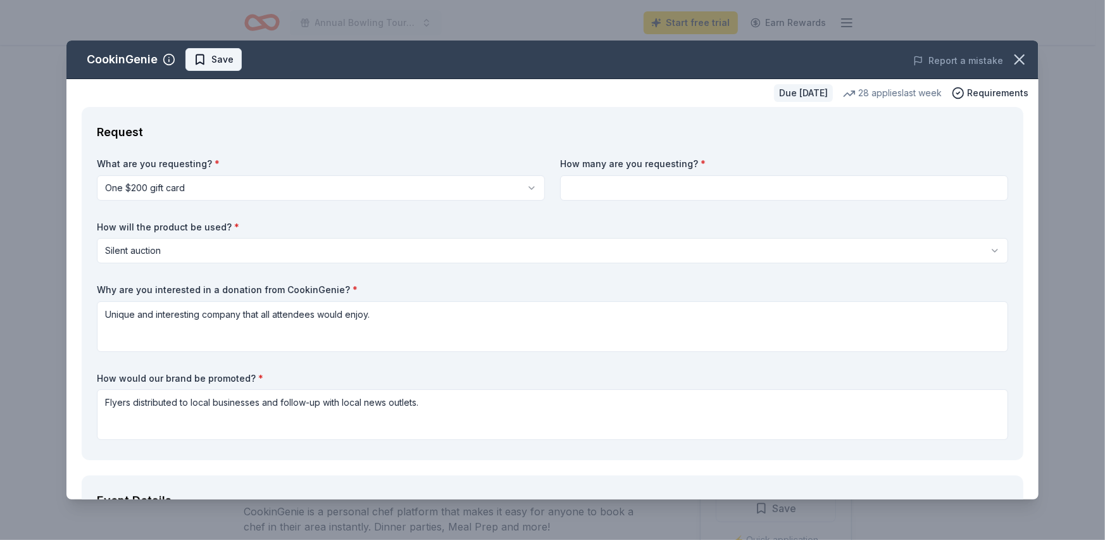
click at [219, 57] on span "Save" at bounding box center [222, 59] width 22 height 15
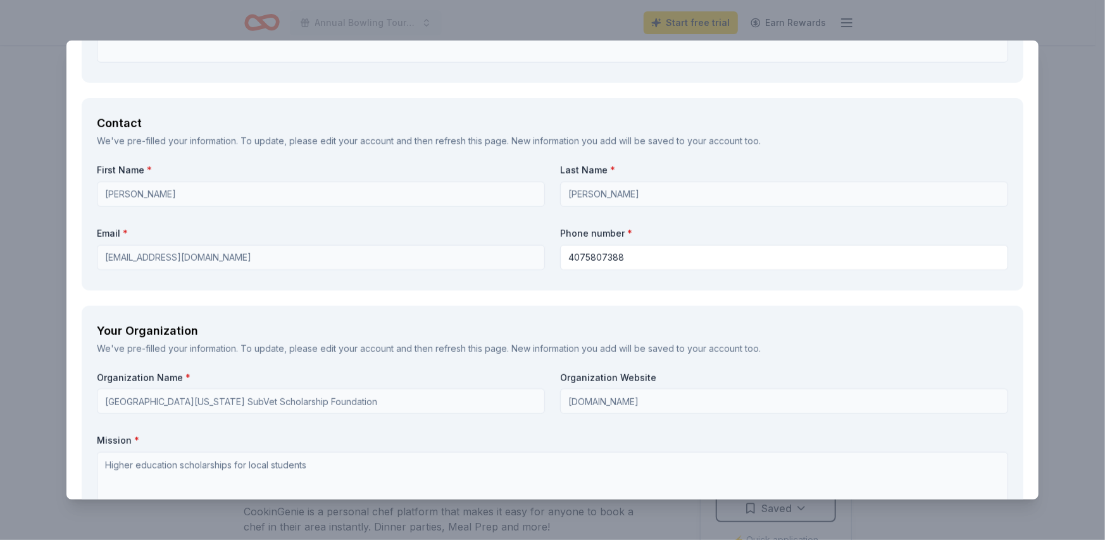
scroll to position [823, 0]
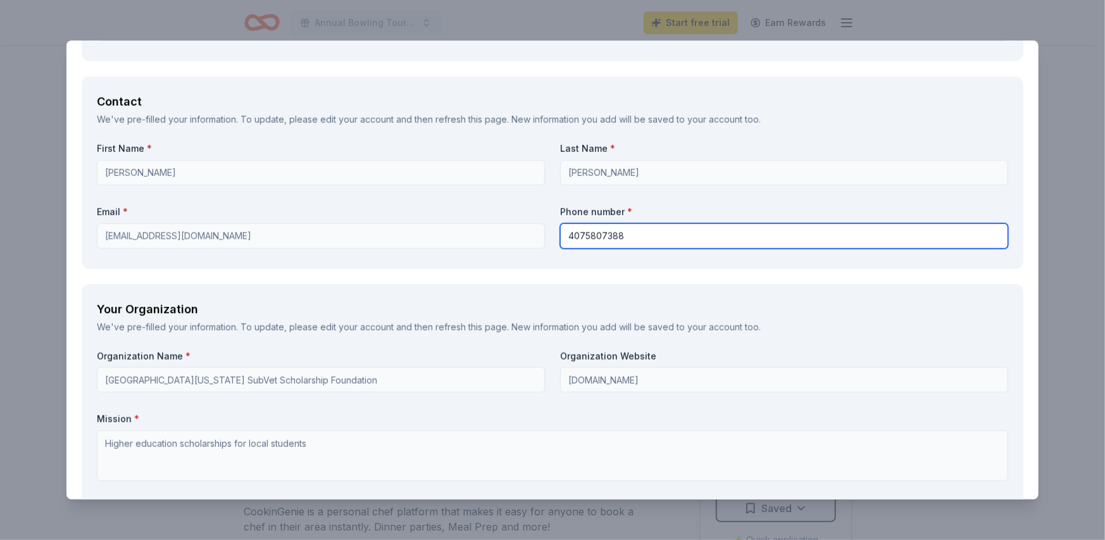
click at [578, 235] on input "4075807388" at bounding box center [784, 235] width 448 height 25
click at [597, 235] on input "407 5807388" at bounding box center [784, 235] width 448 height 25
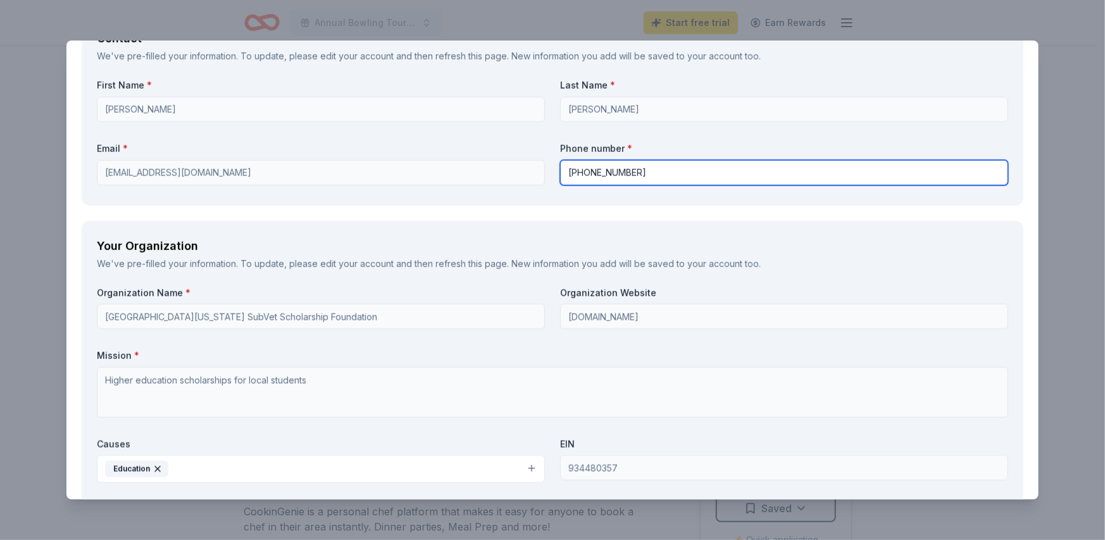
scroll to position [949, 0]
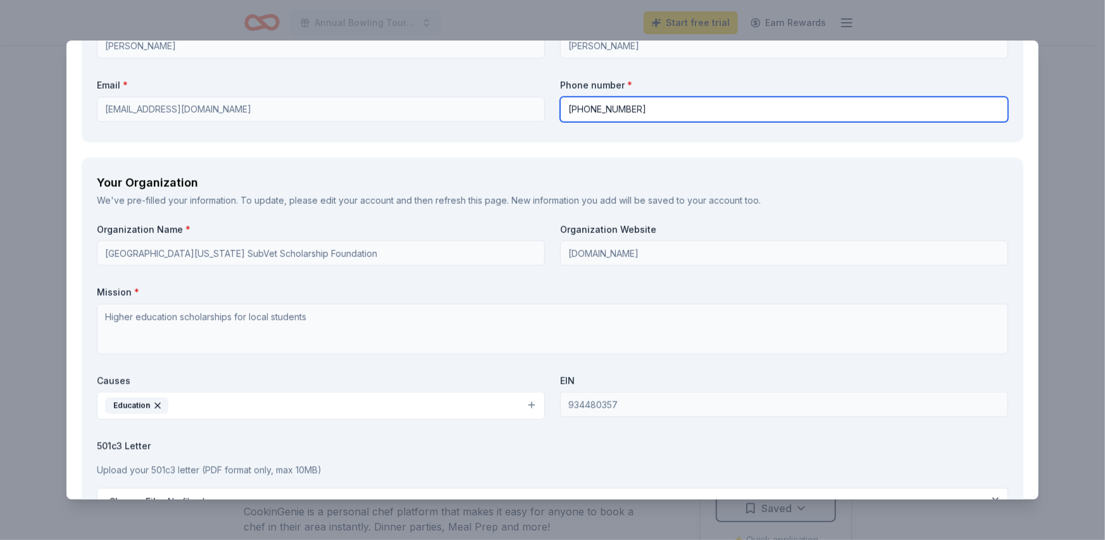
type input "407 580 7388"
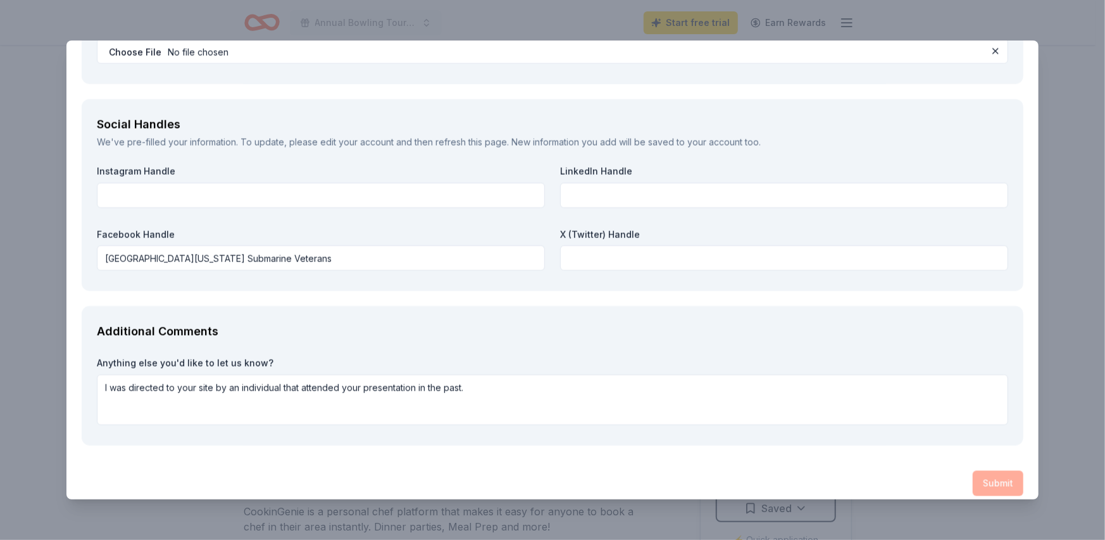
scroll to position [1409, 0]
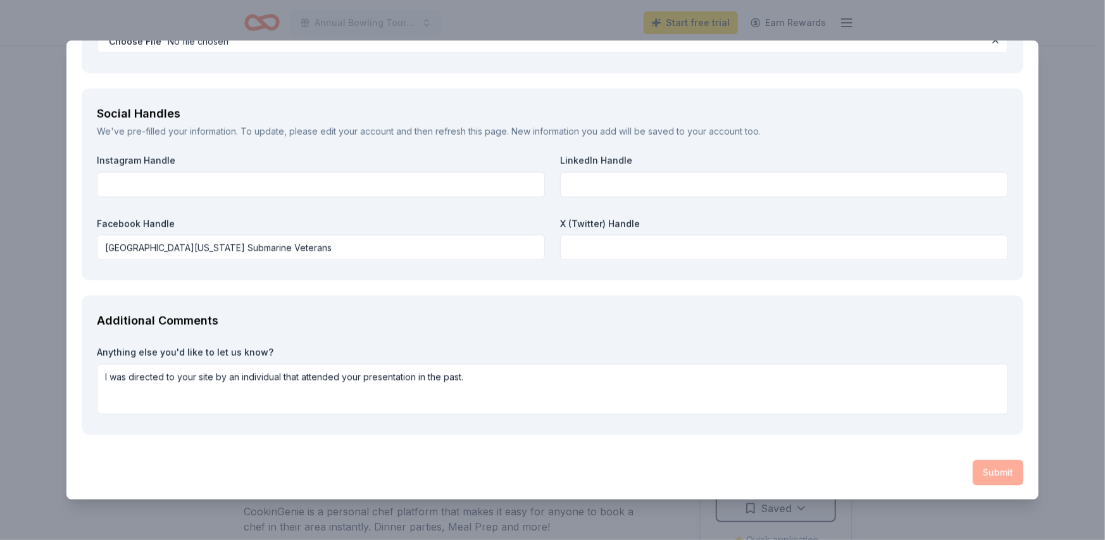
click at [999, 469] on div "Submit" at bounding box center [553, 472] width 942 height 25
click at [996, 471] on div "Submit" at bounding box center [553, 472] width 942 height 25
click at [986, 469] on div "Submit" at bounding box center [553, 472] width 942 height 25
